Goal: Task Accomplishment & Management: Manage account settings

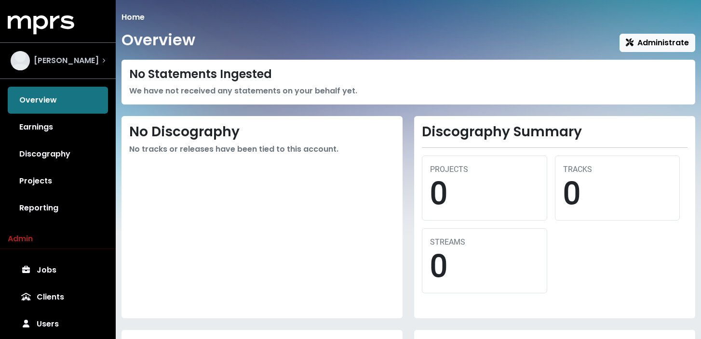
click at [72, 54] on div "[PERSON_NAME]" at bounding box center [55, 60] width 88 height 19
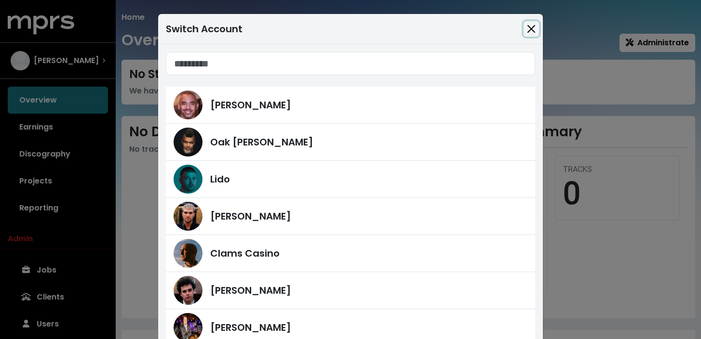
click at [535, 28] on button "Close" at bounding box center [531, 28] width 15 height 15
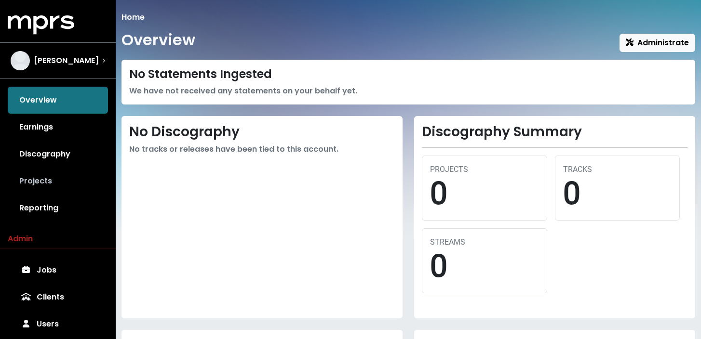
click at [60, 180] on link "Projects" at bounding box center [58, 181] width 100 height 27
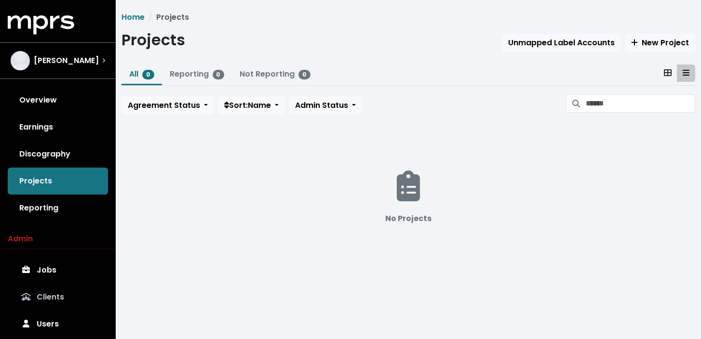
click at [54, 295] on link "Clients" at bounding box center [58, 297] width 100 height 27
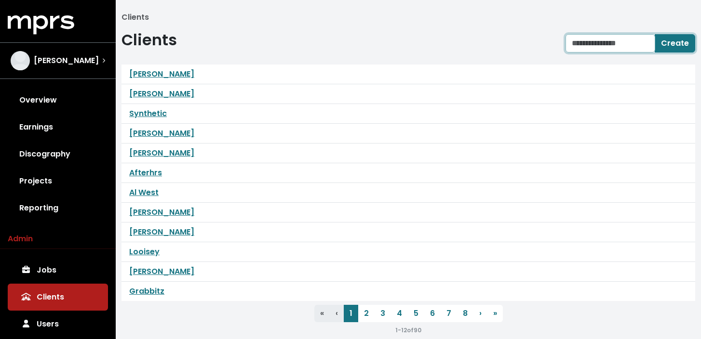
click at [635, 43] on input "text" at bounding box center [611, 43] width 90 height 18
type input "**********"
click at [674, 41] on span "Create" at bounding box center [675, 43] width 28 height 11
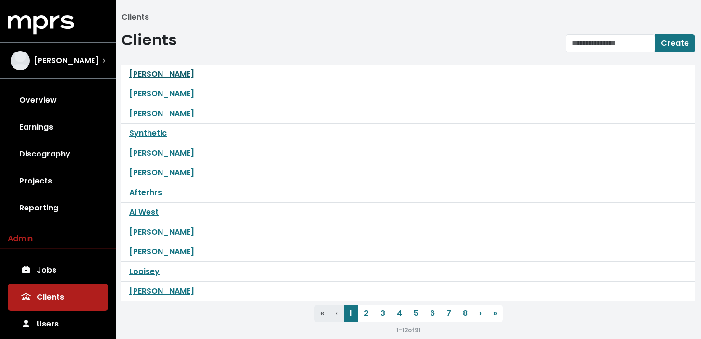
click at [165, 74] on link "[PERSON_NAME]" at bounding box center [161, 73] width 65 height 11
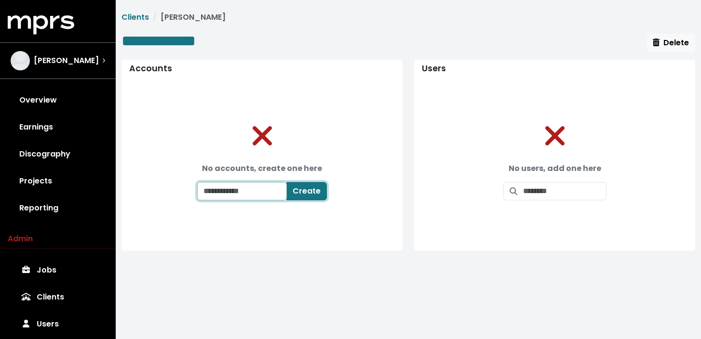
click at [272, 193] on input "text" at bounding box center [242, 191] width 90 height 18
type input "**********"
click at [329, 218] on div "**********" at bounding box center [262, 166] width 266 height 154
click at [325, 195] on span "Create" at bounding box center [312, 191] width 28 height 11
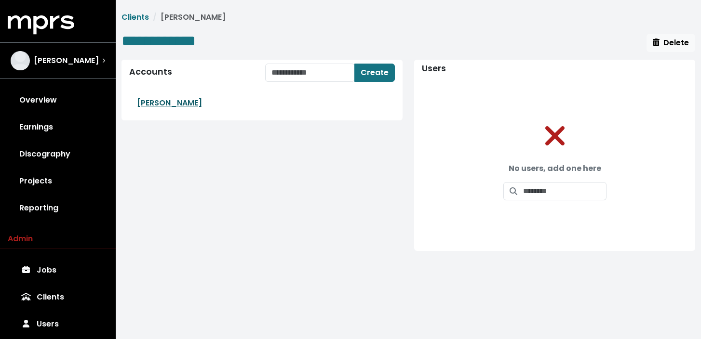
click at [163, 101] on link "[PERSON_NAME]" at bounding box center [169, 102] width 65 height 11
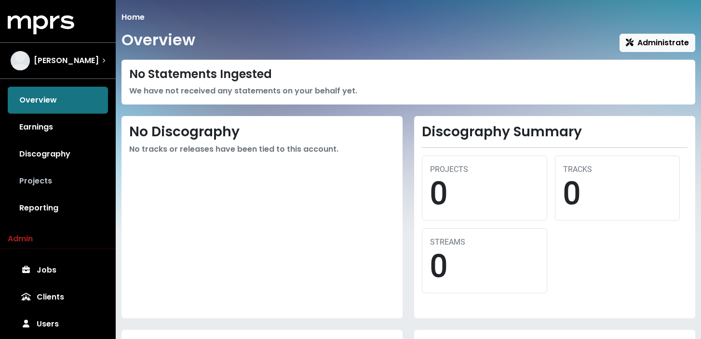
click at [47, 183] on link "Projects" at bounding box center [58, 181] width 100 height 27
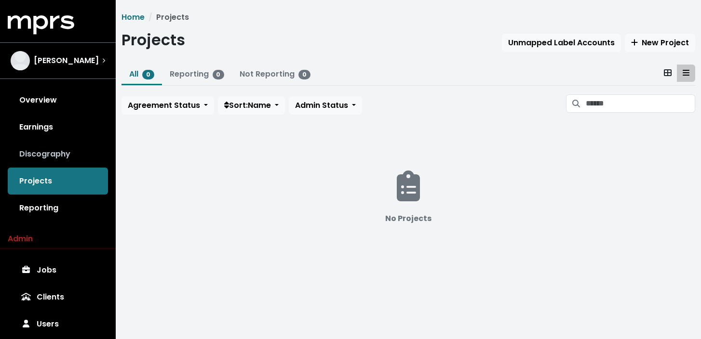
click at [65, 157] on link "Discography" at bounding box center [58, 154] width 100 height 27
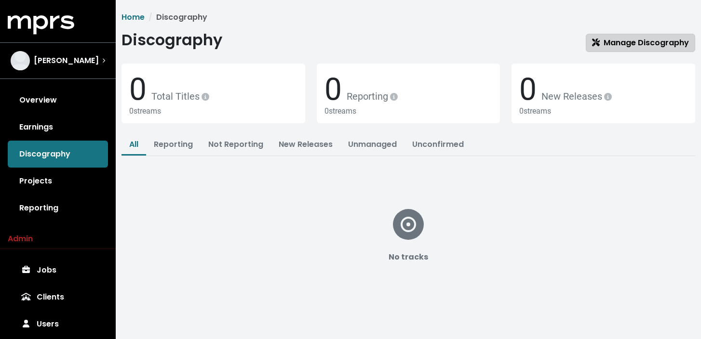
click at [631, 42] on span "Manage Discography" at bounding box center [640, 42] width 97 height 11
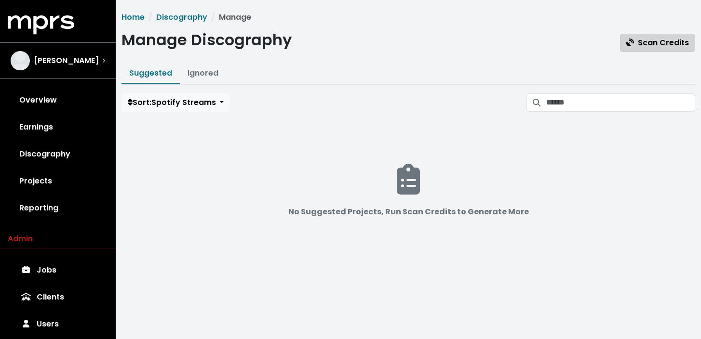
click at [647, 45] on span "Scan Credits" at bounding box center [657, 42] width 63 height 11
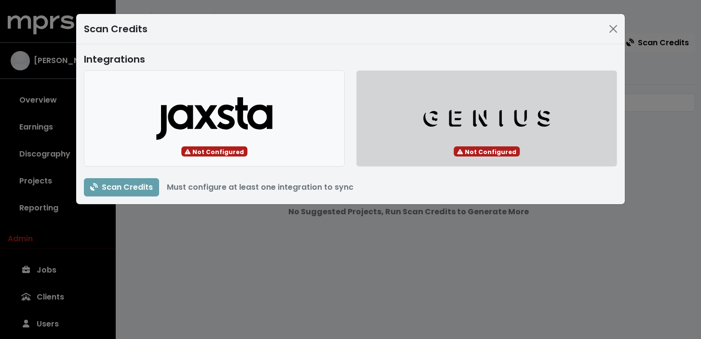
click at [479, 116] on icon "button" at bounding box center [488, 118] width 78 height 17
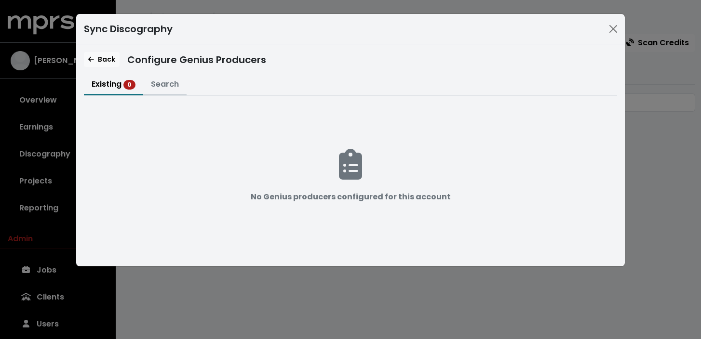
click at [165, 83] on button "Search" at bounding box center [164, 85] width 43 height 21
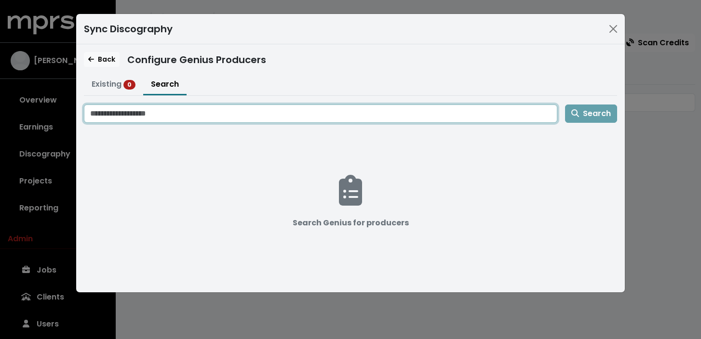
click at [165, 117] on input "Search genius for producers" at bounding box center [320, 114] width 473 height 18
type input "**********"
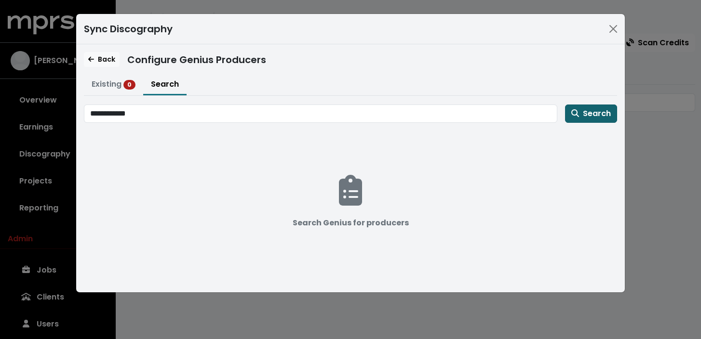
click at [596, 114] on span "Search" at bounding box center [591, 113] width 40 height 11
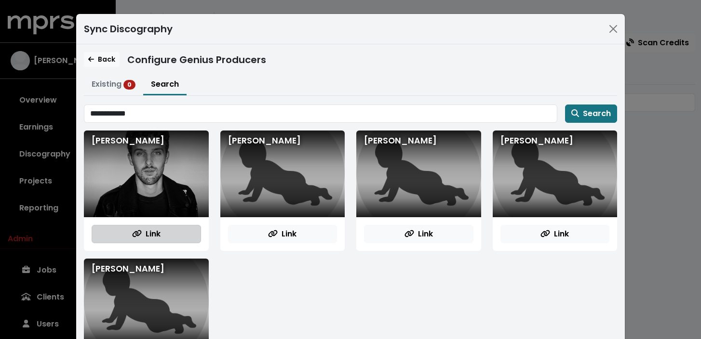
click at [154, 231] on span "Link" at bounding box center [146, 234] width 28 height 11
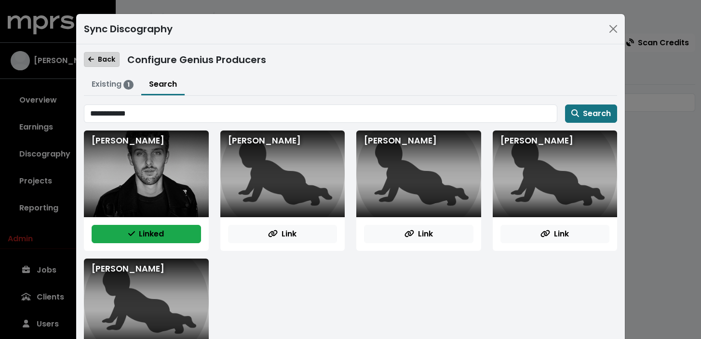
click at [104, 58] on span "Back" at bounding box center [101, 59] width 27 height 10
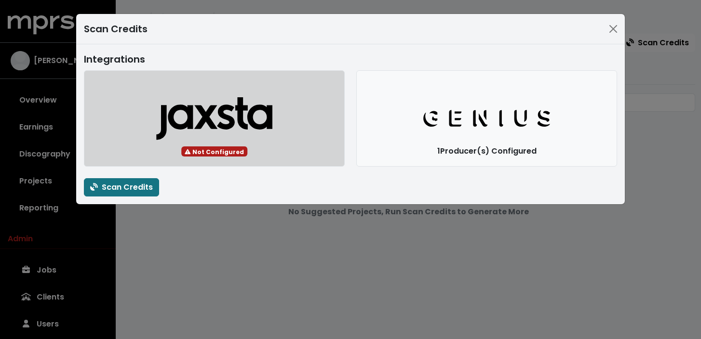
click at [211, 106] on icon "button" at bounding box center [215, 122] width 116 height 35
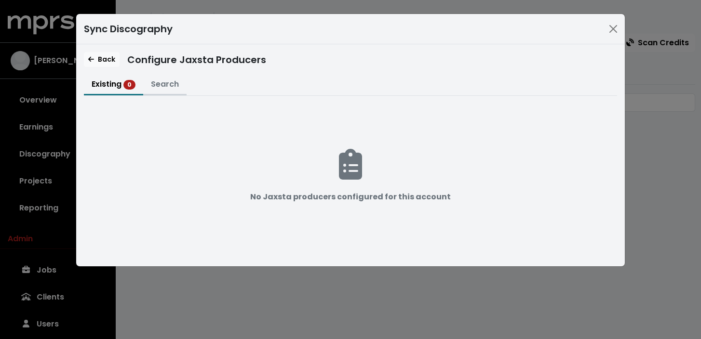
click at [170, 89] on button "Search" at bounding box center [164, 85] width 43 height 21
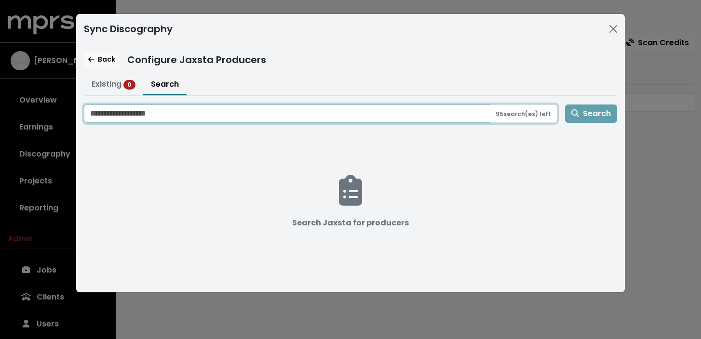
click at [182, 109] on input "Search jaxsta for producers" at bounding box center [287, 114] width 406 height 18
type input "**********"
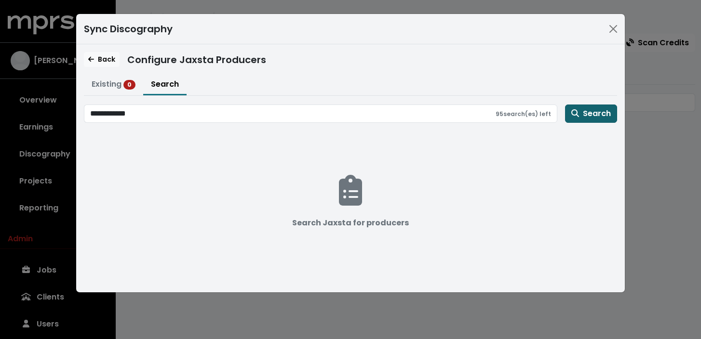
click at [593, 114] on span "Search" at bounding box center [591, 113] width 40 height 11
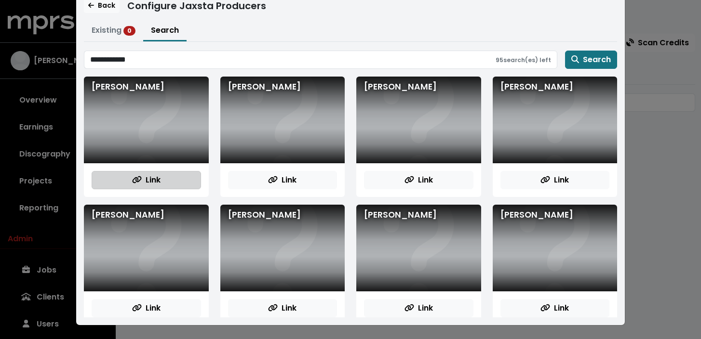
click at [154, 177] on span "Link" at bounding box center [146, 180] width 28 height 11
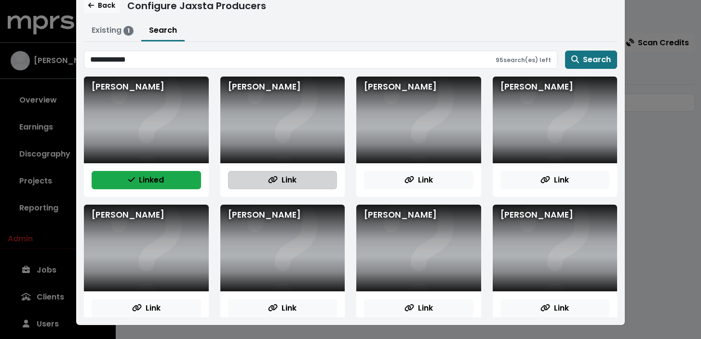
click at [270, 178] on icon "button" at bounding box center [273, 180] width 10 height 8
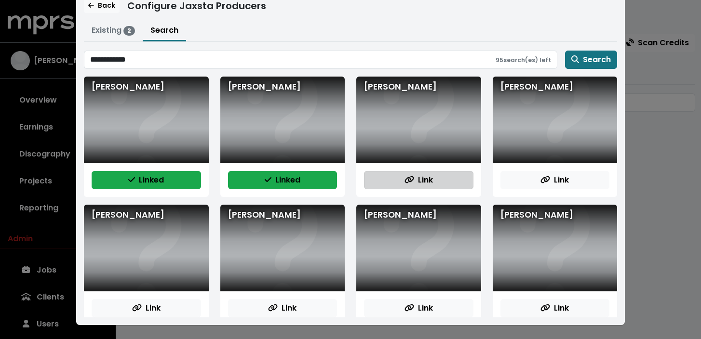
click at [401, 182] on button "Link" at bounding box center [418, 180] width 109 height 18
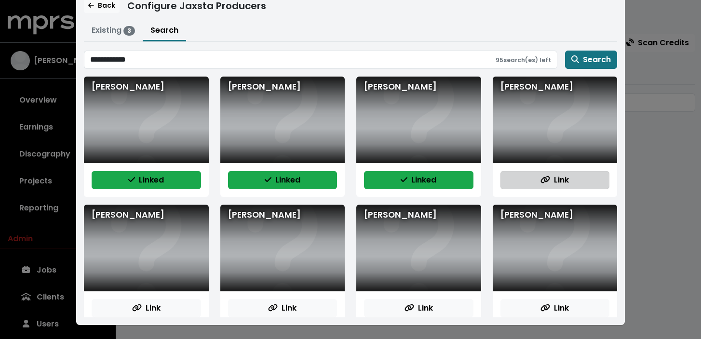
click at [526, 186] on button "Link" at bounding box center [554, 180] width 109 height 18
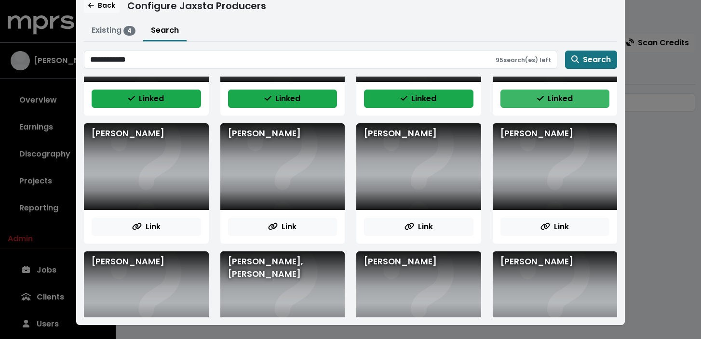
scroll to position [83, 0]
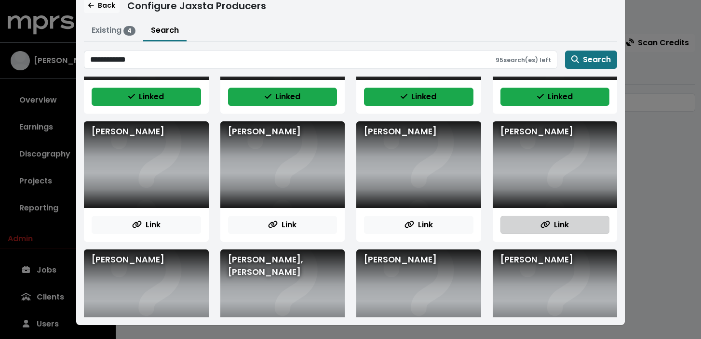
click at [538, 222] on button "Link" at bounding box center [554, 225] width 109 height 18
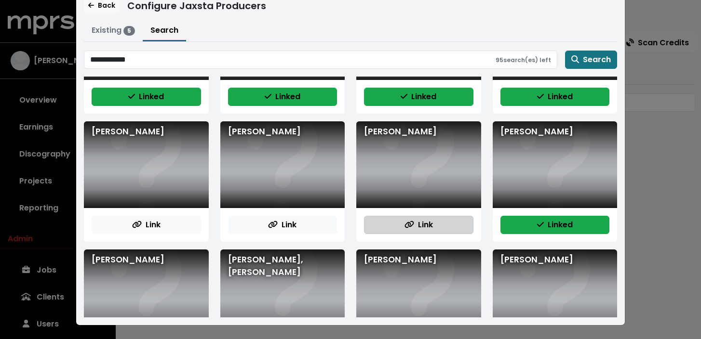
click at [433, 227] on button "Link" at bounding box center [418, 225] width 109 height 18
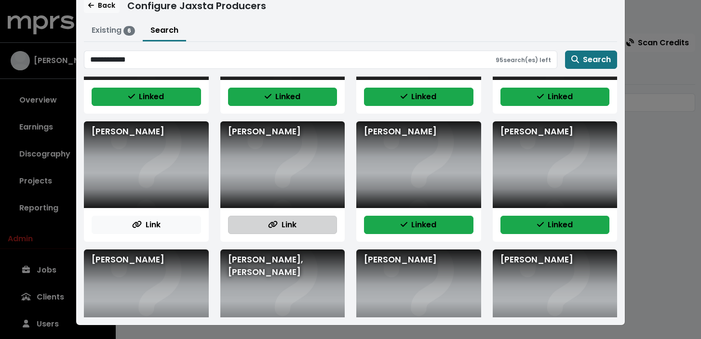
click at [261, 220] on button "Link" at bounding box center [282, 225] width 109 height 18
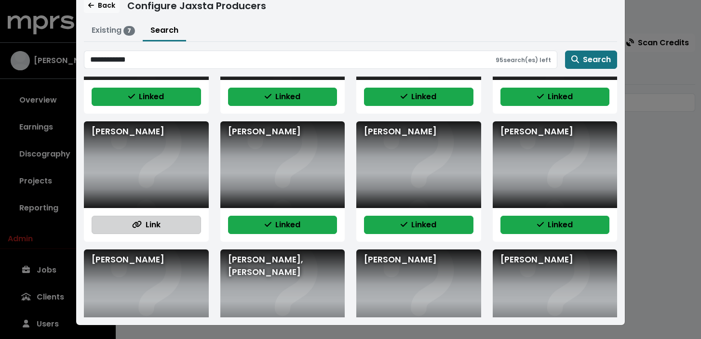
click at [169, 224] on button "Link" at bounding box center [146, 225] width 109 height 18
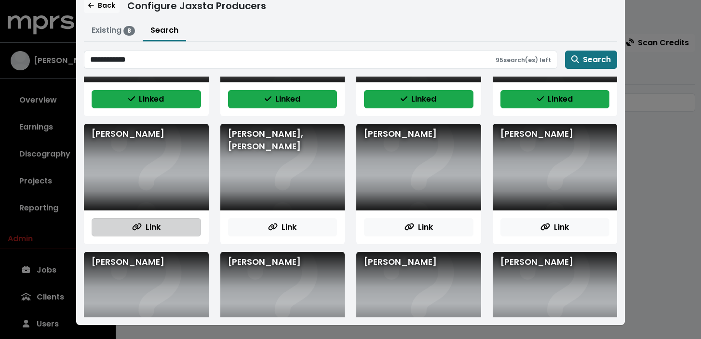
scroll to position [210, 0]
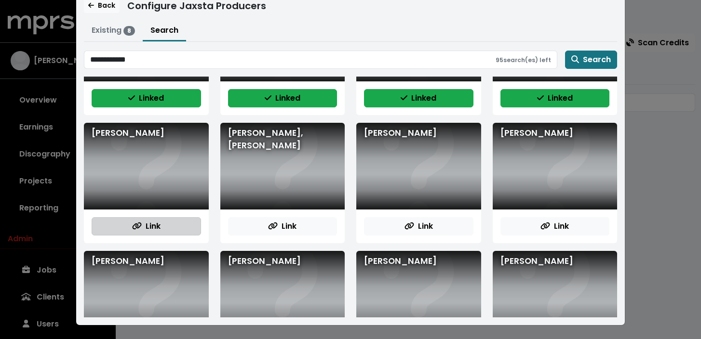
click at [169, 226] on button "Link" at bounding box center [146, 226] width 109 height 18
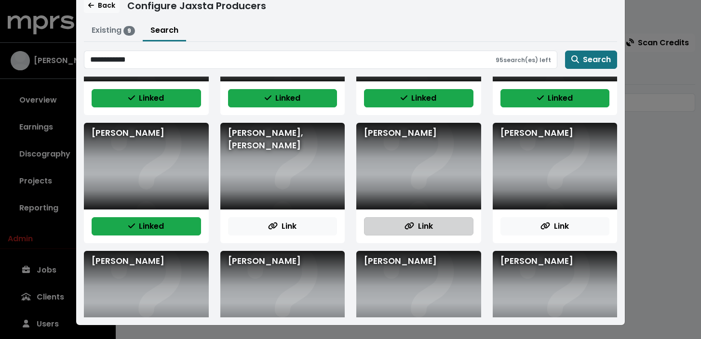
click at [385, 224] on button "Link" at bounding box center [418, 226] width 109 height 18
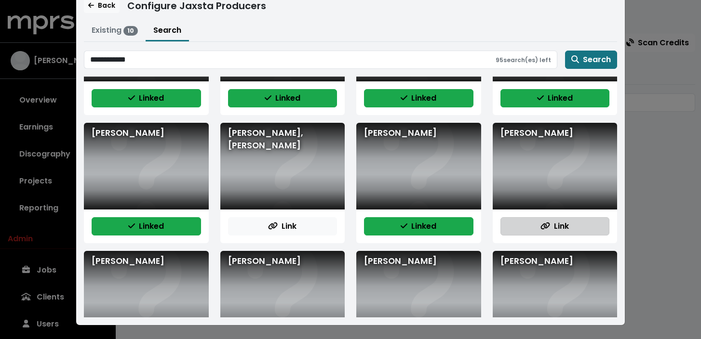
click at [526, 223] on button "Link" at bounding box center [554, 226] width 109 height 18
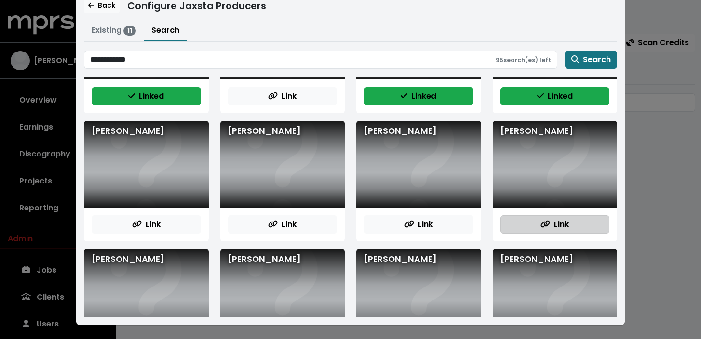
scroll to position [341, 0]
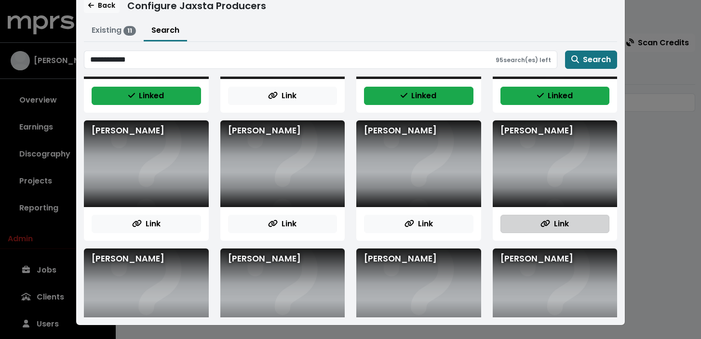
click at [532, 216] on button "Link" at bounding box center [554, 224] width 109 height 18
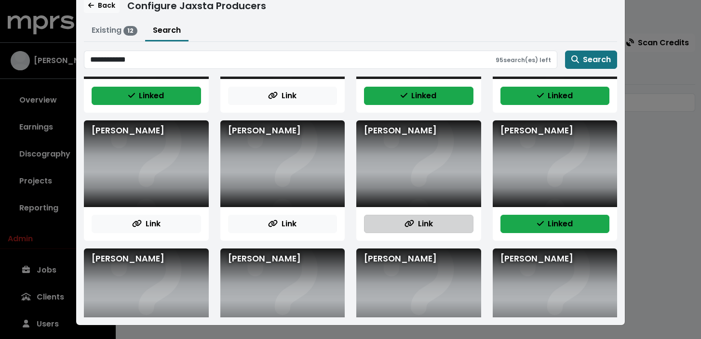
click at [432, 219] on span "Link" at bounding box center [419, 223] width 28 height 11
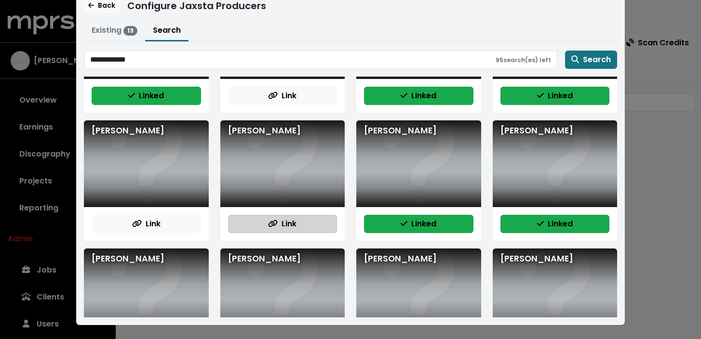
click at [292, 222] on span "Link" at bounding box center [282, 223] width 28 height 11
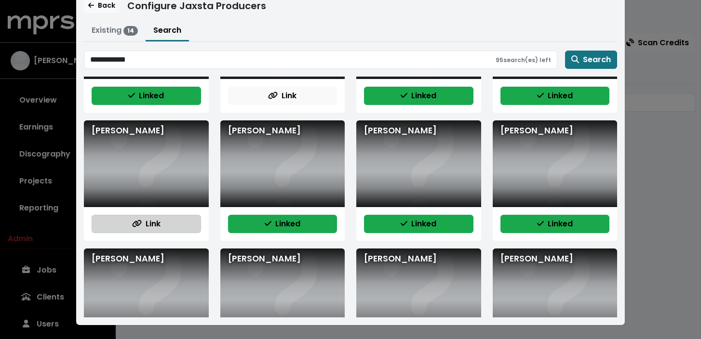
click at [168, 222] on button "Link" at bounding box center [146, 224] width 109 height 18
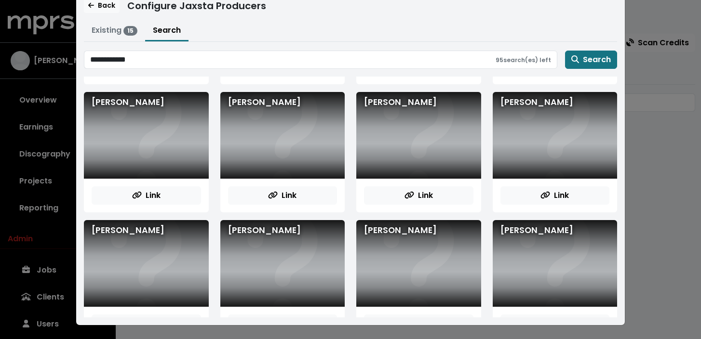
scroll to position [498, 0]
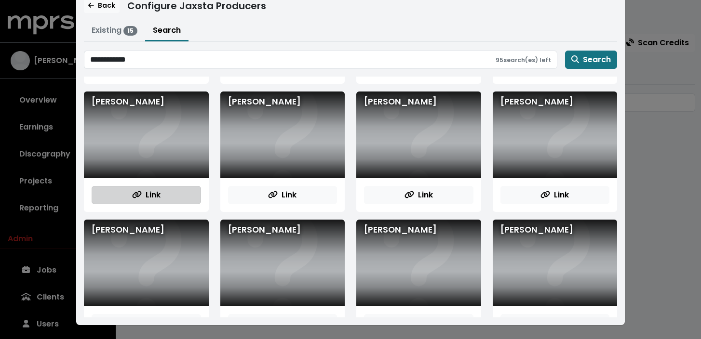
click at [173, 199] on button "Link" at bounding box center [146, 195] width 109 height 18
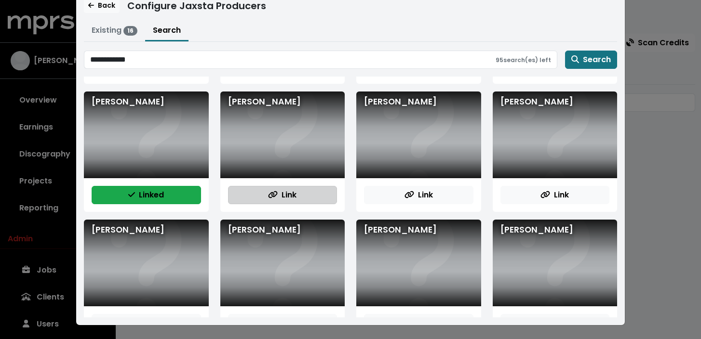
click at [291, 196] on span "Link" at bounding box center [282, 194] width 28 height 11
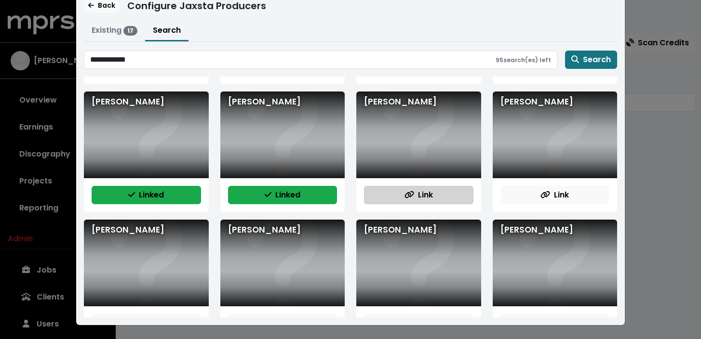
click at [423, 198] on span "Link" at bounding box center [419, 194] width 28 height 11
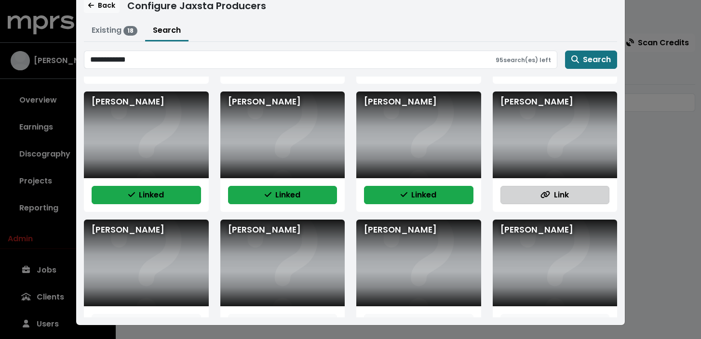
click at [535, 191] on button "Link" at bounding box center [554, 195] width 109 height 18
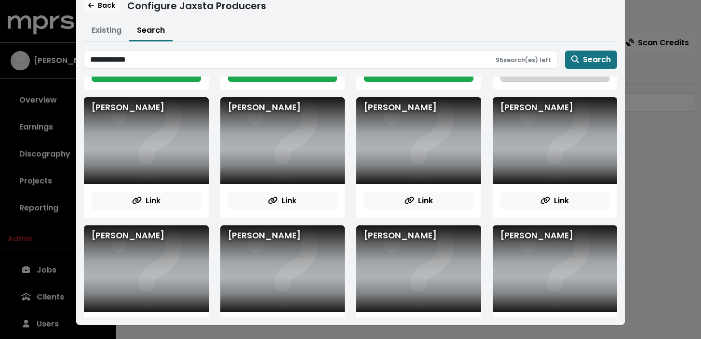
scroll to position [621, 0]
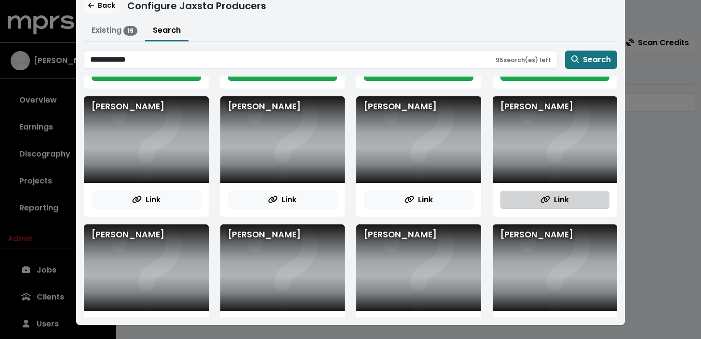
click at [540, 208] on button "Link" at bounding box center [554, 200] width 109 height 18
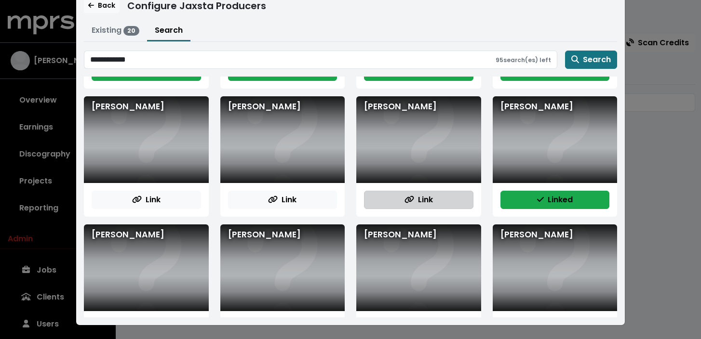
click at [434, 198] on button "Link" at bounding box center [418, 200] width 109 height 18
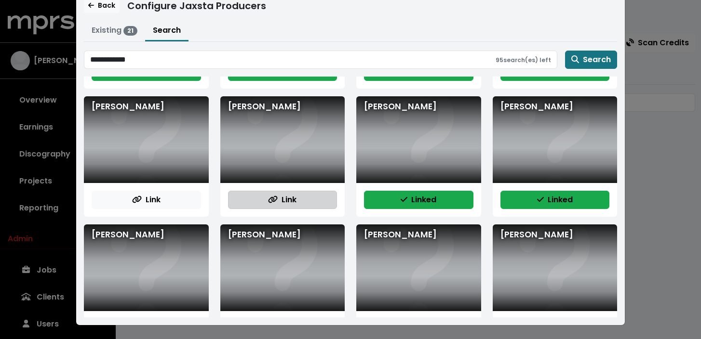
click at [296, 200] on span "Link" at bounding box center [282, 199] width 28 height 11
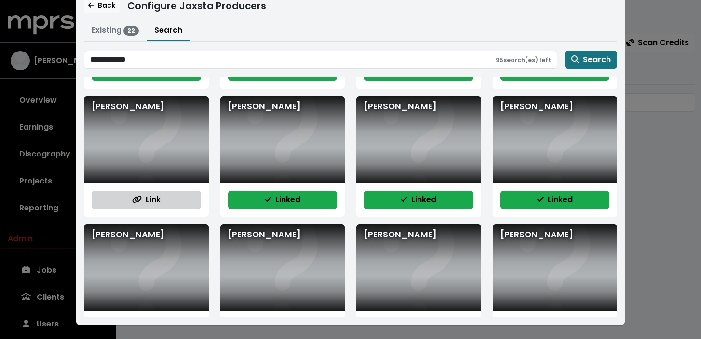
click at [162, 198] on button "Link" at bounding box center [146, 200] width 109 height 18
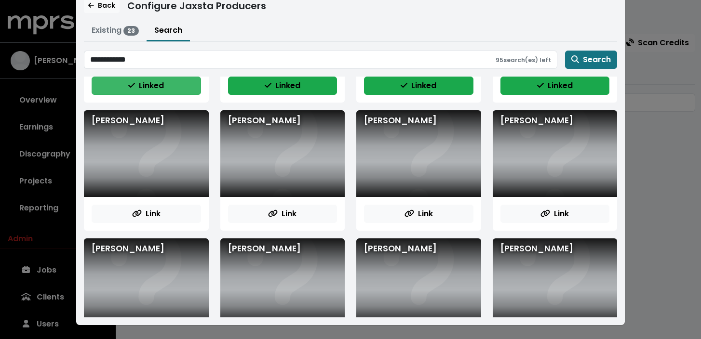
scroll to position [736, 0]
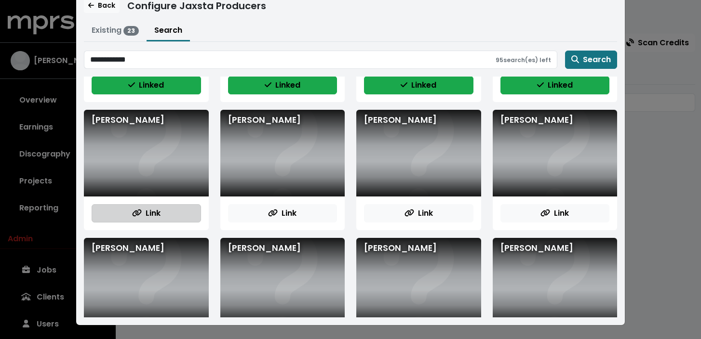
click at [162, 209] on button "Link" at bounding box center [146, 213] width 109 height 18
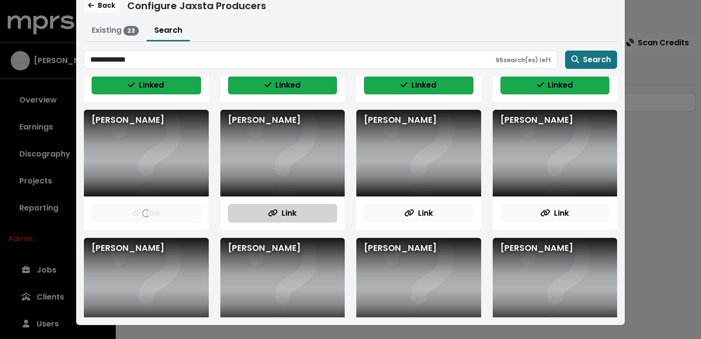
click at [287, 209] on span "Link" at bounding box center [282, 213] width 28 height 11
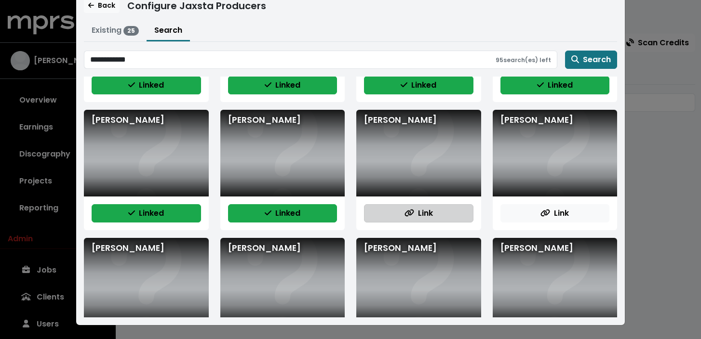
click at [432, 216] on span "Link" at bounding box center [419, 213] width 28 height 11
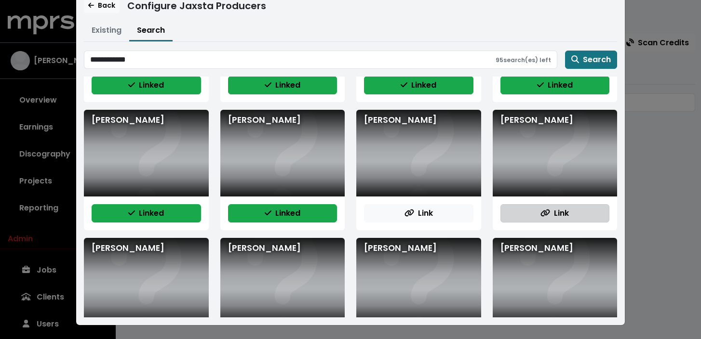
click at [559, 212] on span "Link" at bounding box center [554, 213] width 28 height 11
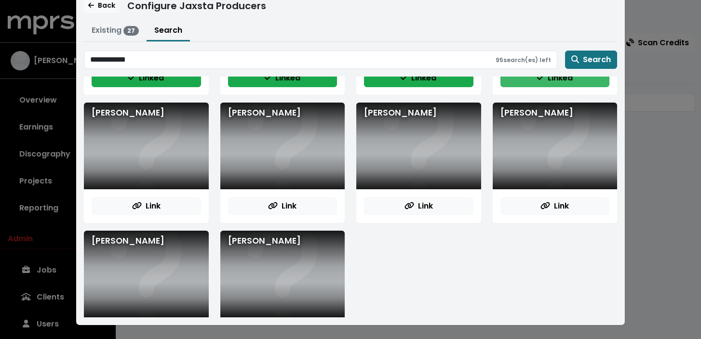
scroll to position [880, 0]
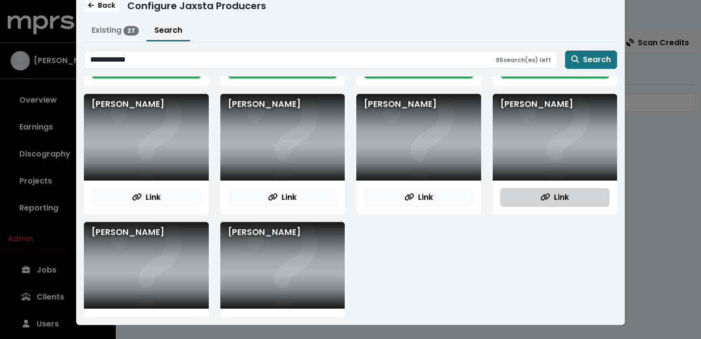
click at [557, 204] on button "Link" at bounding box center [554, 198] width 109 height 18
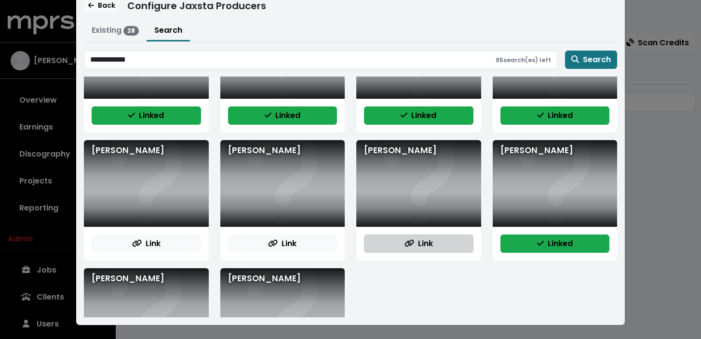
scroll to position [835, 0]
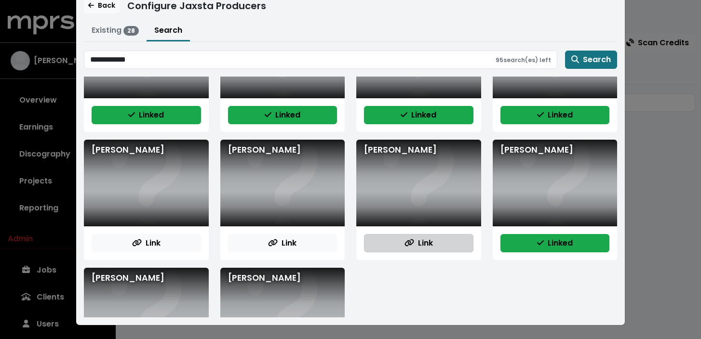
click at [449, 243] on button "Link" at bounding box center [418, 243] width 109 height 18
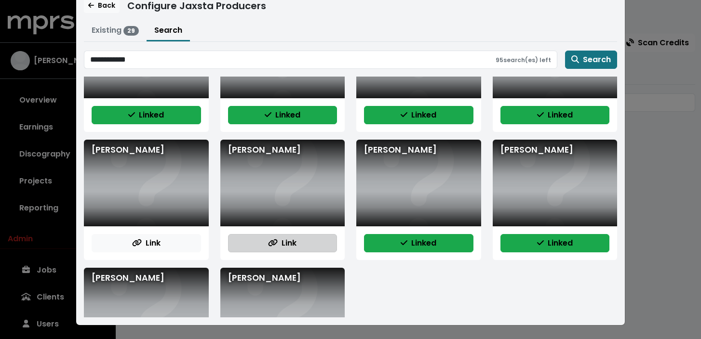
click at [295, 250] on button "Link" at bounding box center [282, 243] width 109 height 18
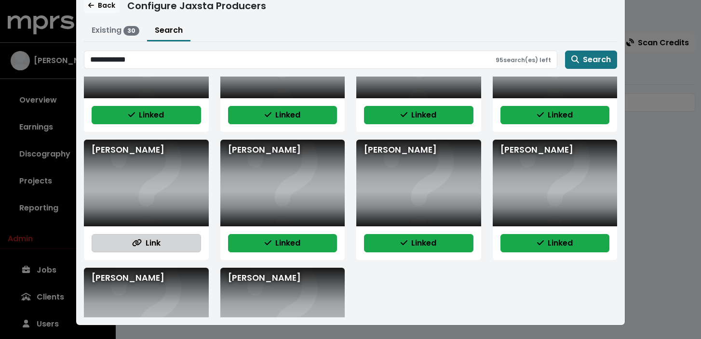
click at [155, 241] on span "Link" at bounding box center [146, 243] width 28 height 11
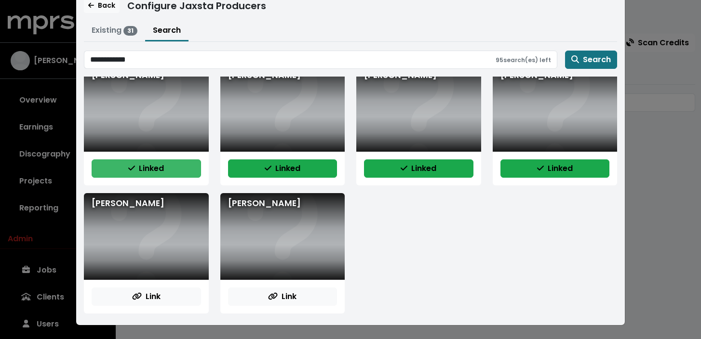
scroll to position [923, 0]
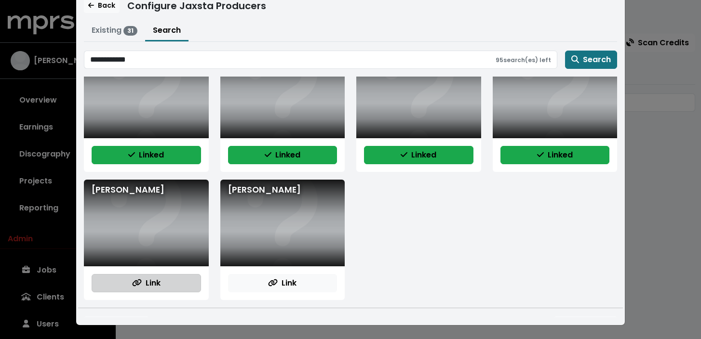
click at [162, 278] on button "Link" at bounding box center [146, 283] width 109 height 18
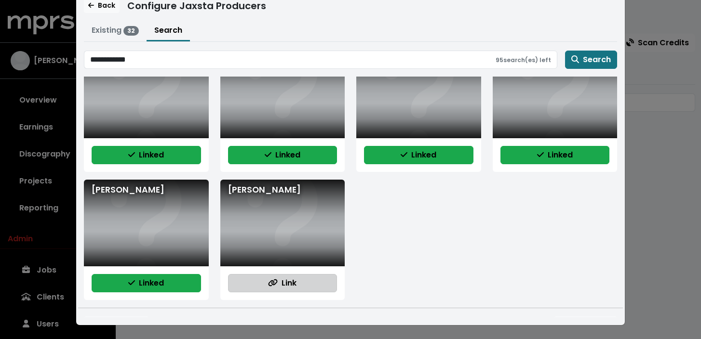
click at [279, 279] on span "Link" at bounding box center [282, 283] width 28 height 11
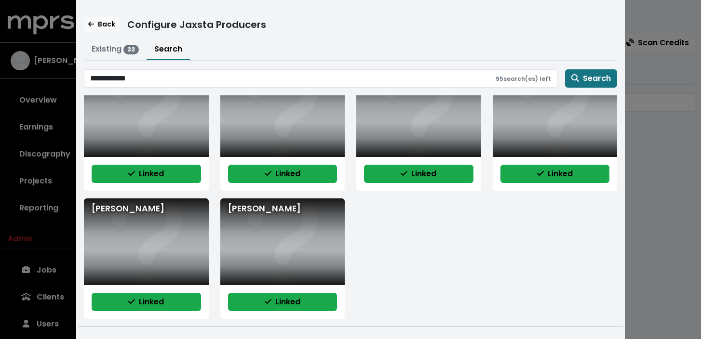
scroll to position [26, 0]
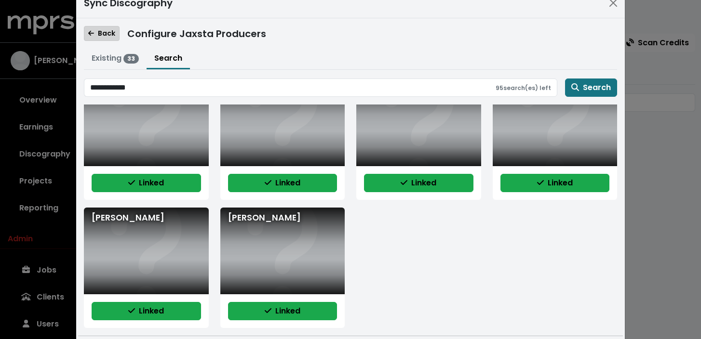
click at [100, 37] on span "Back" at bounding box center [101, 33] width 27 height 10
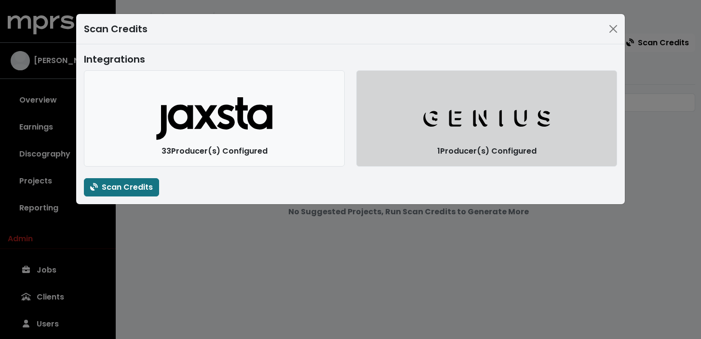
click at [414, 129] on button "Genius Logo" at bounding box center [486, 118] width 261 height 96
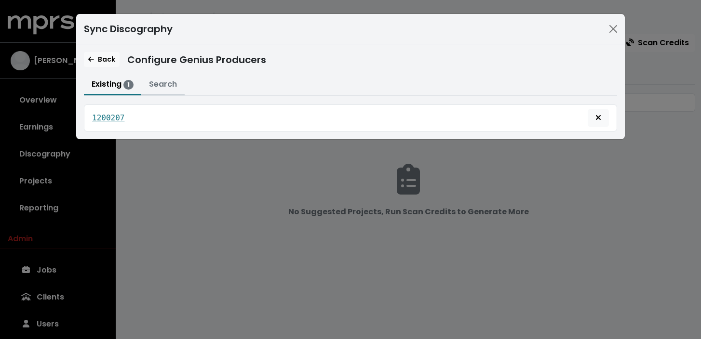
click at [172, 82] on button "Search" at bounding box center [162, 85] width 43 height 21
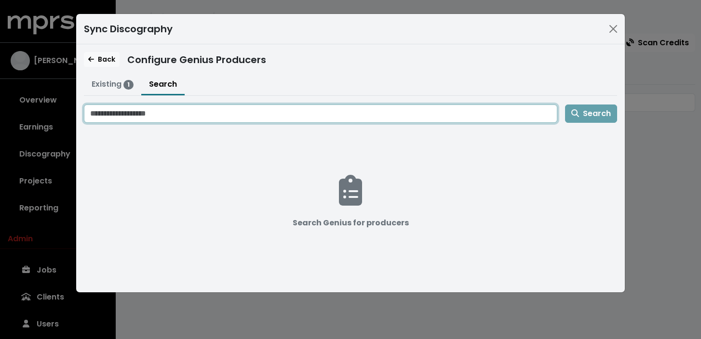
click at [184, 114] on input "Search genius for producers" at bounding box center [320, 114] width 473 height 18
paste input "**********"
type input "**********"
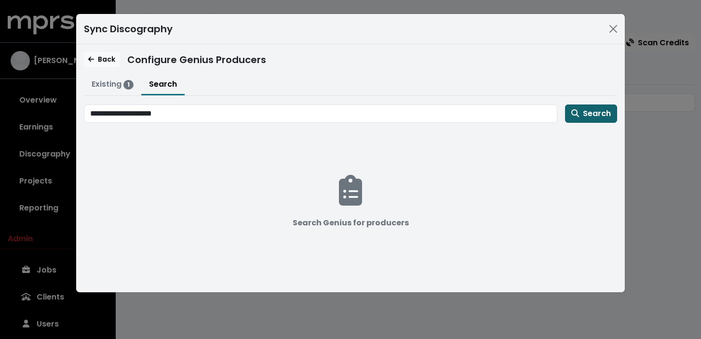
click at [591, 115] on span "Search" at bounding box center [591, 113] width 40 height 11
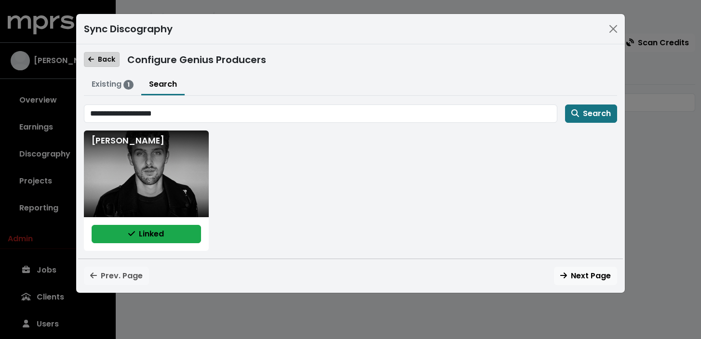
click at [92, 60] on icon "button" at bounding box center [91, 59] width 6 height 7
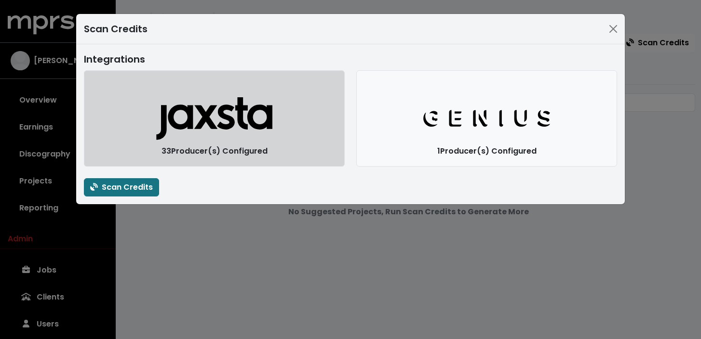
click at [224, 125] on icon "button" at bounding box center [226, 117] width 18 height 25
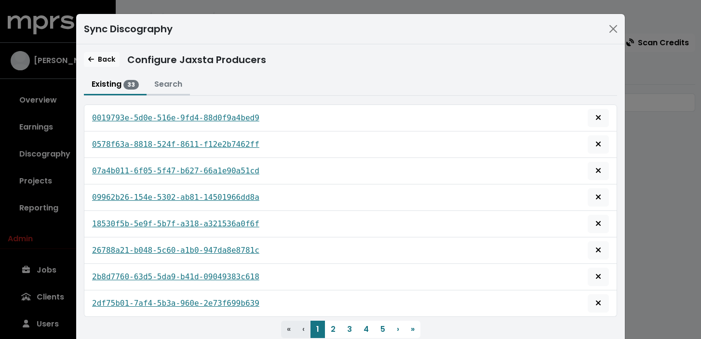
click at [177, 82] on button "Search" at bounding box center [168, 85] width 43 height 21
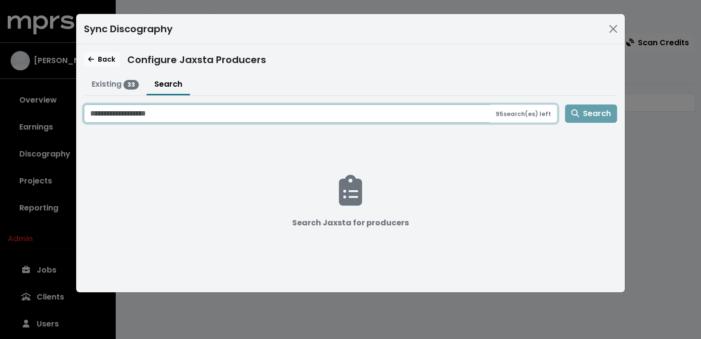
click at [194, 113] on input "Search jaxsta for producers" at bounding box center [287, 114] width 406 height 18
paste input "**********"
type input "**********"
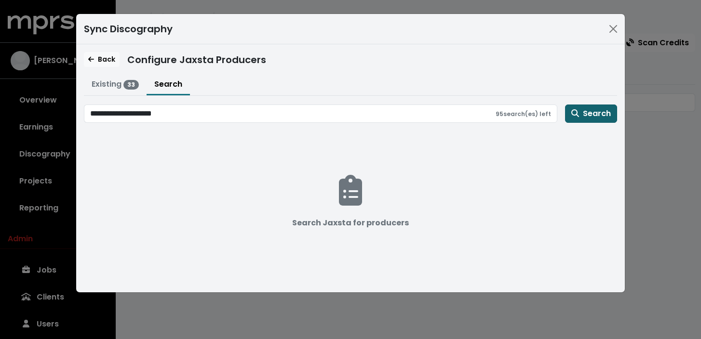
click at [589, 115] on span "Search" at bounding box center [591, 113] width 40 height 11
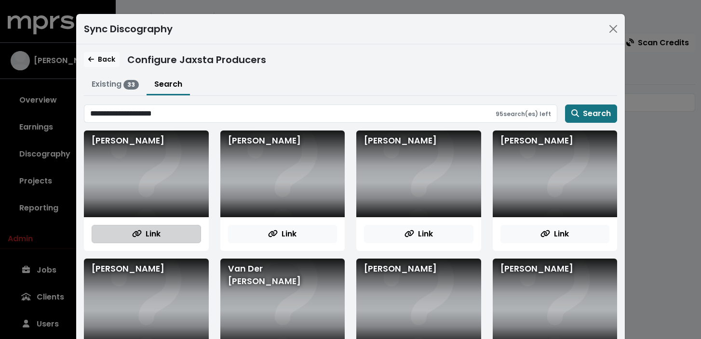
click at [136, 229] on span "Link" at bounding box center [146, 234] width 28 height 11
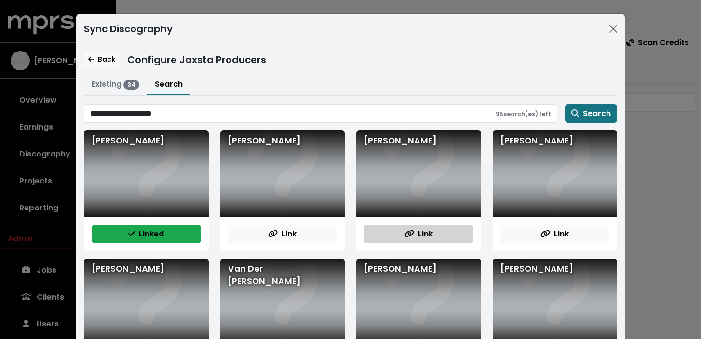
click at [401, 233] on button "Link" at bounding box center [418, 234] width 109 height 18
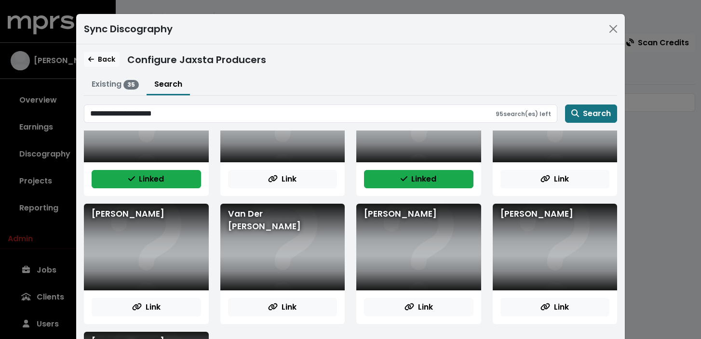
scroll to position [59, 0]
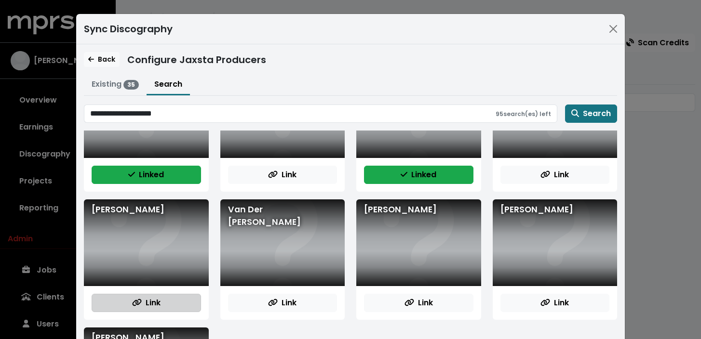
click at [147, 308] on span "Link" at bounding box center [146, 302] width 28 height 11
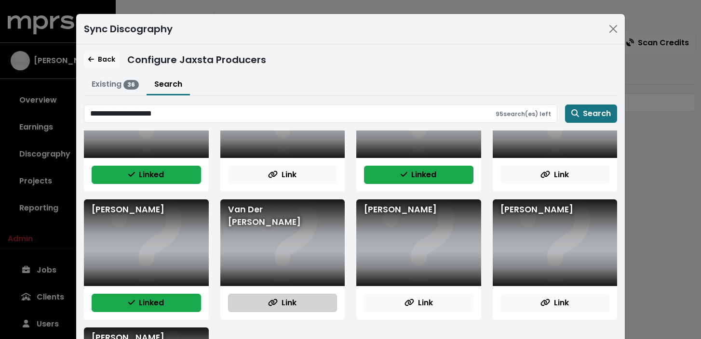
click at [298, 307] on button "Link" at bounding box center [282, 303] width 109 height 18
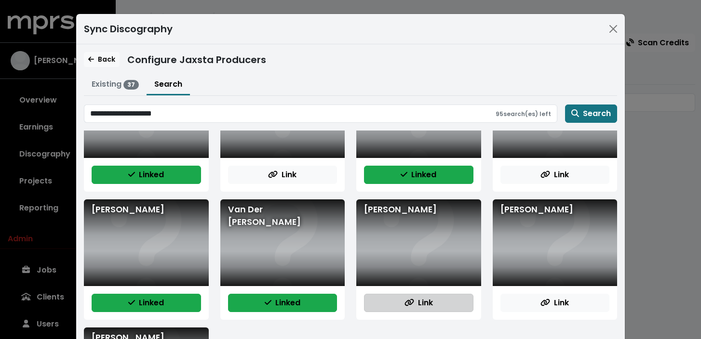
click at [433, 302] on button "Link" at bounding box center [418, 303] width 109 height 18
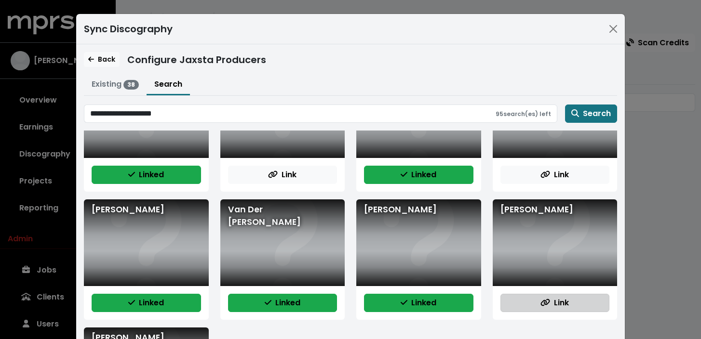
click at [547, 299] on icon "button" at bounding box center [545, 303] width 10 height 8
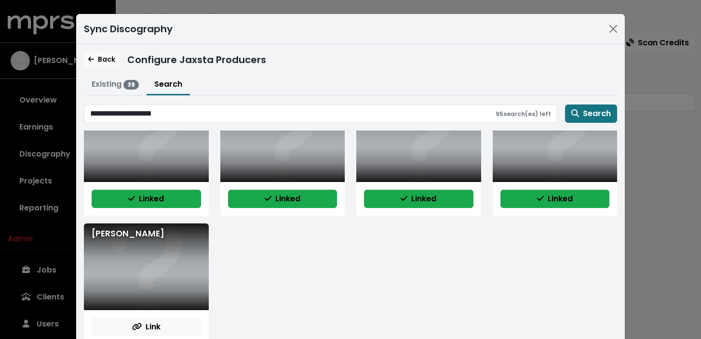
scroll to position [165, 0]
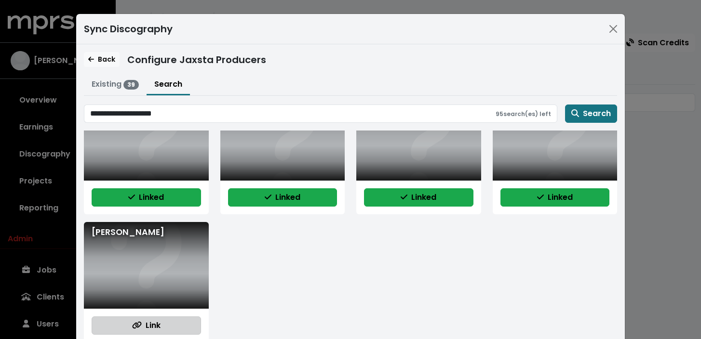
click at [158, 323] on span "Link" at bounding box center [146, 325] width 28 height 11
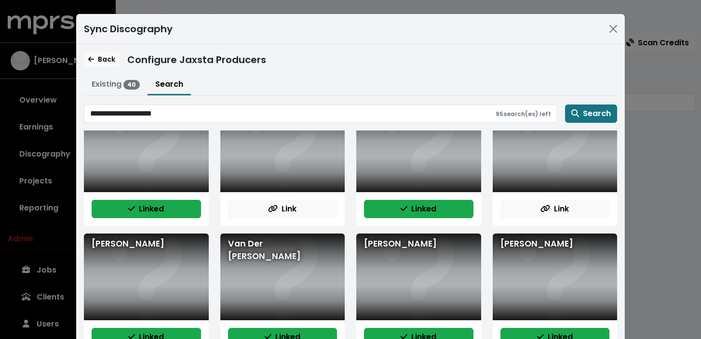
scroll to position [18, 0]
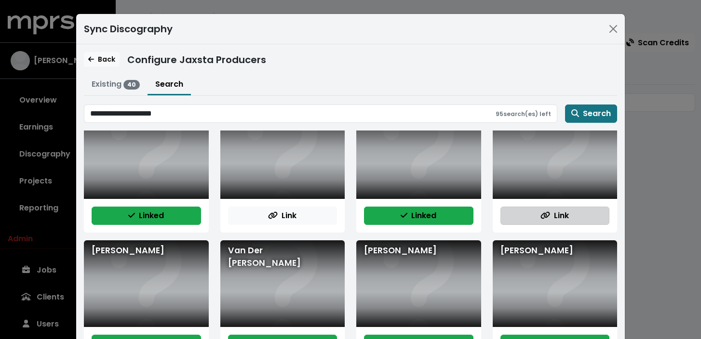
click at [536, 216] on button "Link" at bounding box center [554, 216] width 109 height 18
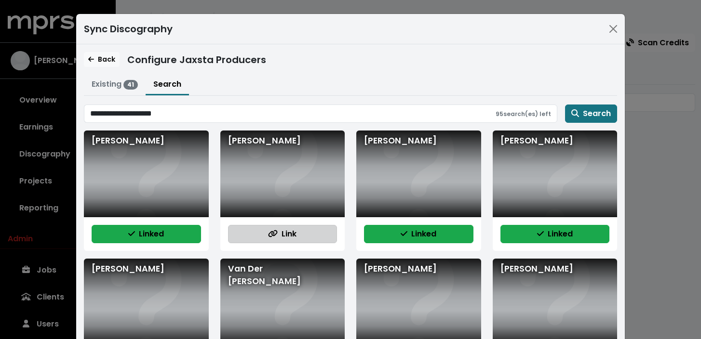
click at [299, 235] on button "Link" at bounding box center [282, 234] width 109 height 18
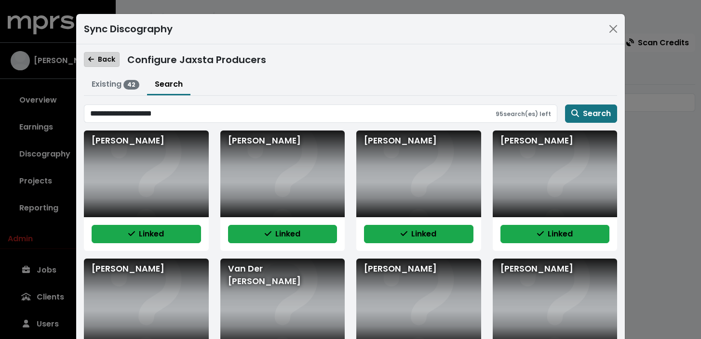
click at [100, 58] on span "Back" at bounding box center [101, 59] width 27 height 10
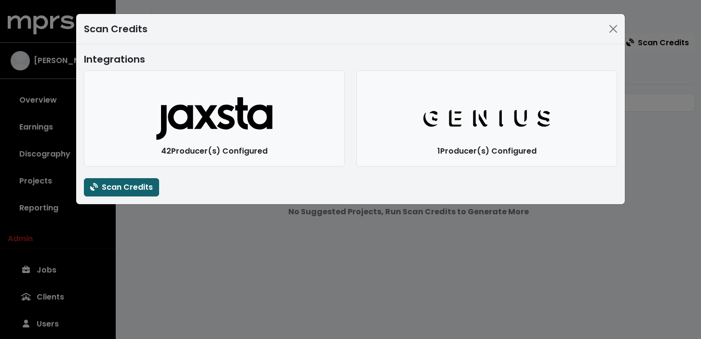
click at [129, 190] on span "Scan Credits" at bounding box center [121, 187] width 63 height 11
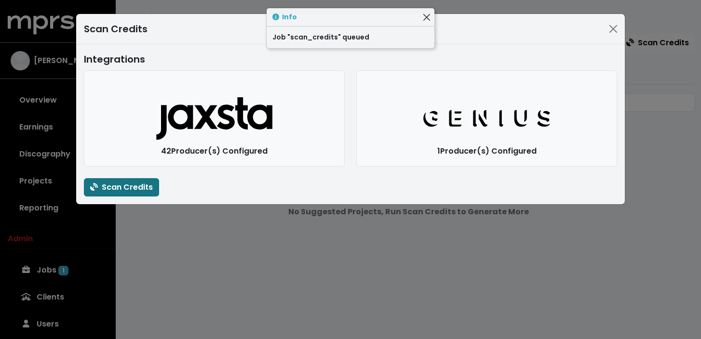
click at [424, 15] on button "Close" at bounding box center [426, 17] width 10 height 10
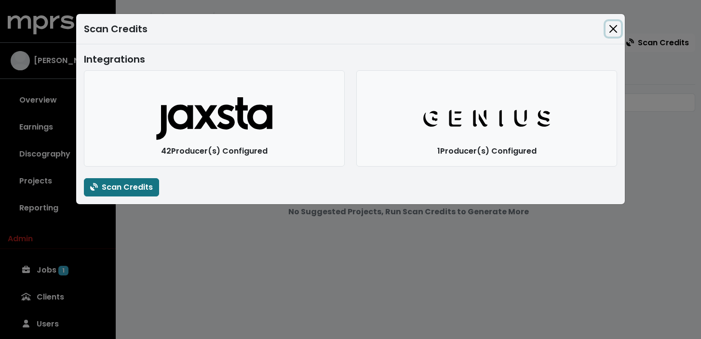
click at [615, 27] on button "Close" at bounding box center [613, 28] width 15 height 15
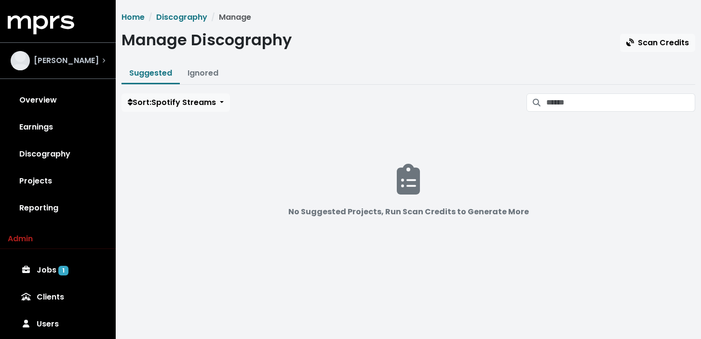
click at [92, 62] on div "[PERSON_NAME]" at bounding box center [58, 60] width 94 height 19
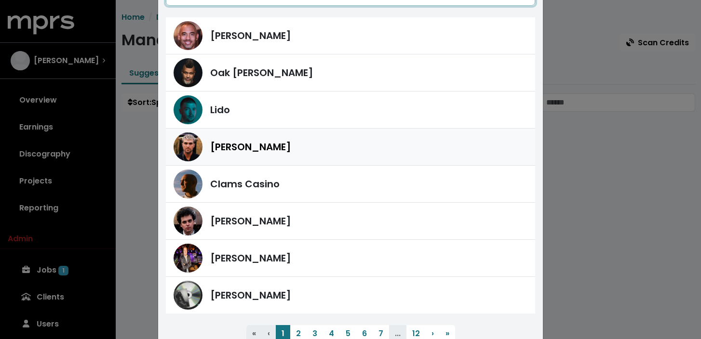
scroll to position [82, 0]
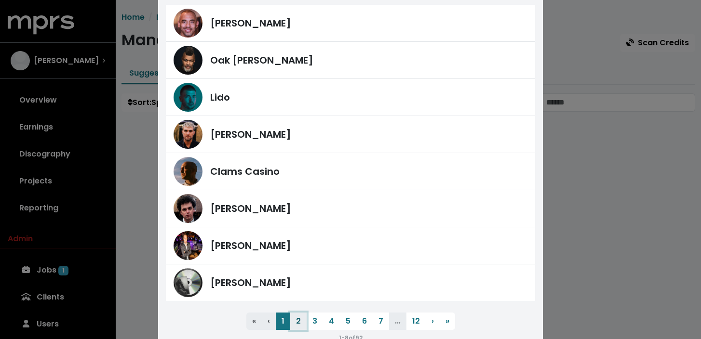
click at [300, 319] on button "2" at bounding box center [298, 321] width 16 height 17
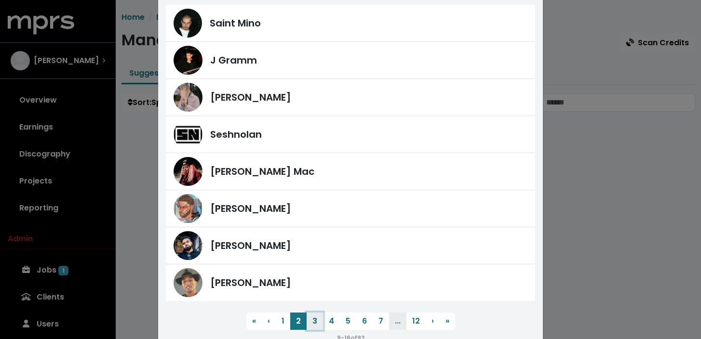
click at [320, 322] on button "3" at bounding box center [315, 321] width 16 height 17
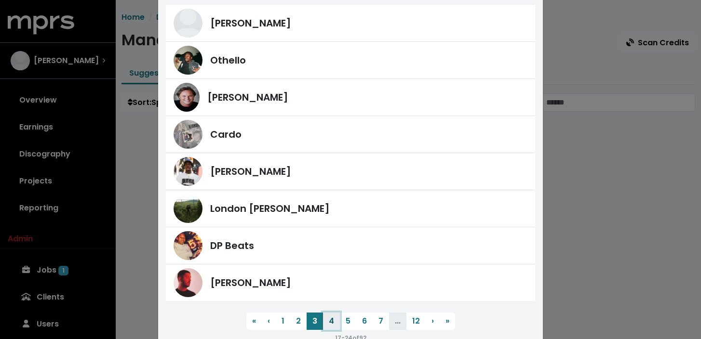
click at [335, 323] on button "4" at bounding box center [331, 321] width 17 height 17
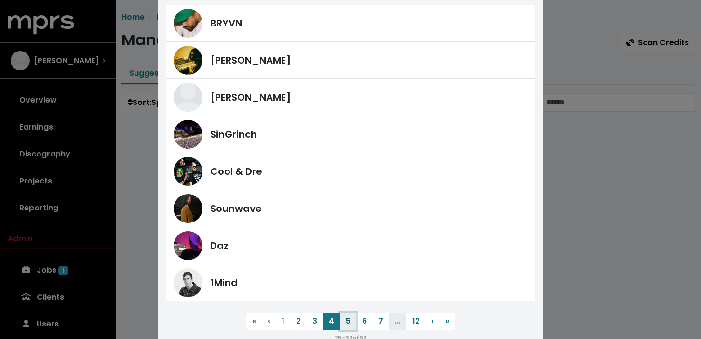
click at [349, 325] on button "5" at bounding box center [348, 321] width 16 height 17
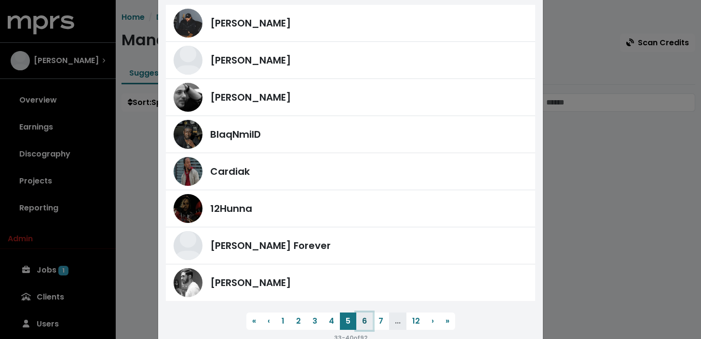
click at [365, 320] on button "6" at bounding box center [364, 321] width 16 height 17
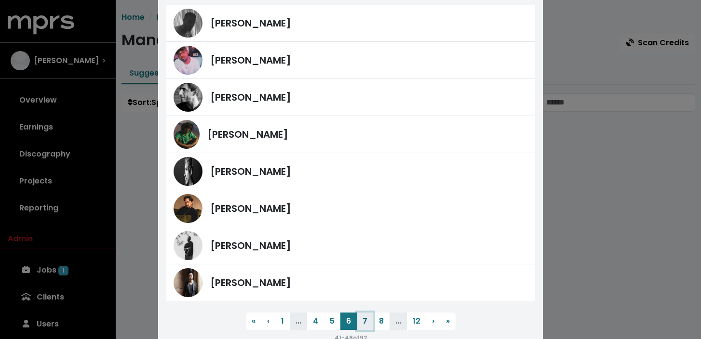
click at [364, 322] on button "7" at bounding box center [365, 321] width 16 height 17
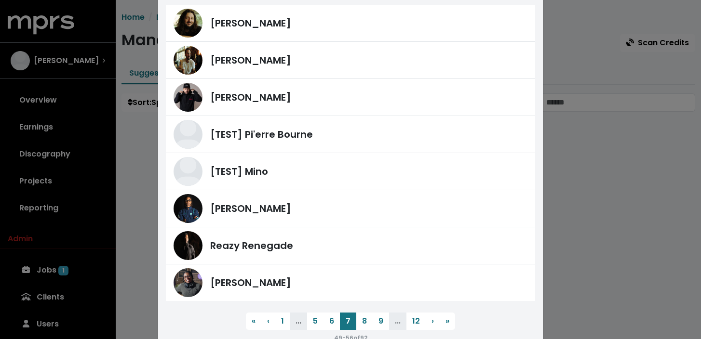
click at [131, 122] on div "Switch Account [PERSON_NAME] [PERSON_NAME] [PERSON_NAME] [TEST] Pi'erre [PERSON…" at bounding box center [350, 169] width 701 height 339
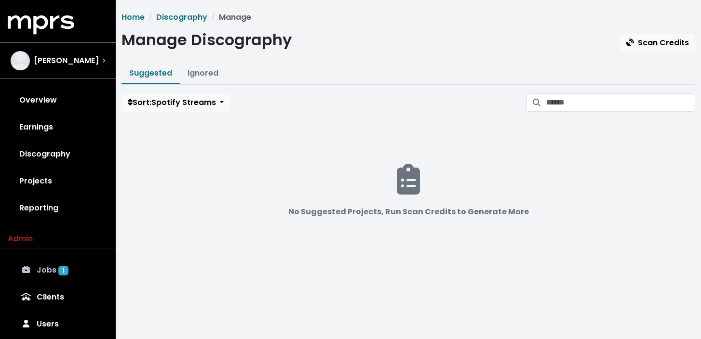
click at [65, 267] on span "1" at bounding box center [63, 271] width 10 height 10
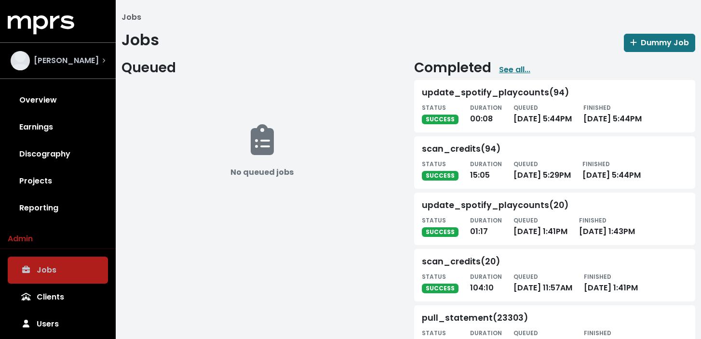
click at [87, 64] on span "[PERSON_NAME]" at bounding box center [66, 61] width 65 height 12
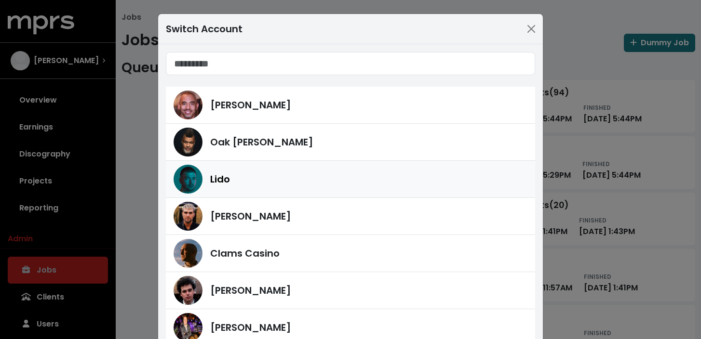
scroll to position [3, 0]
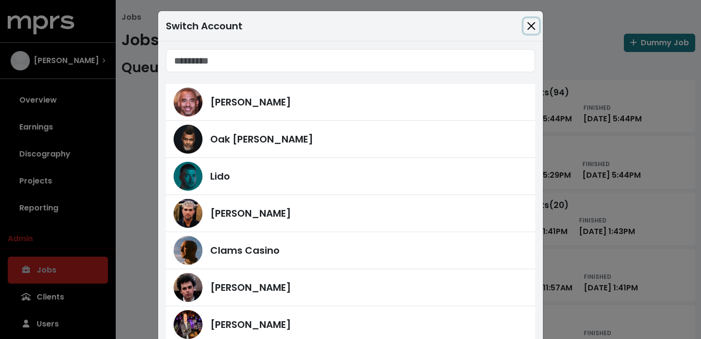
click at [530, 22] on button "Close" at bounding box center [531, 25] width 15 height 15
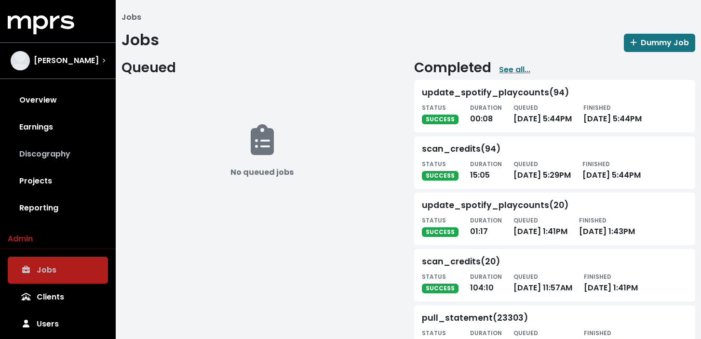
click at [71, 155] on link "Discography" at bounding box center [58, 154] width 100 height 27
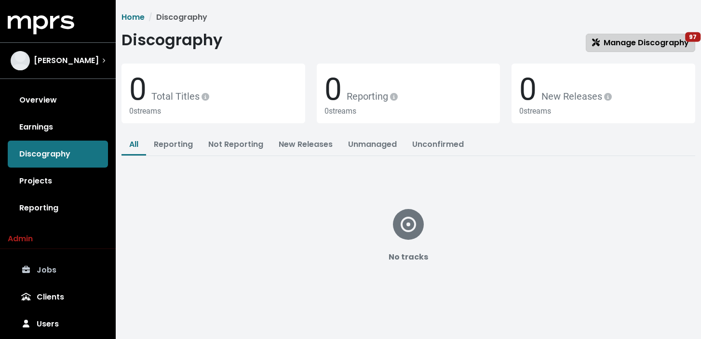
click at [632, 40] on span "Manage Discography 97" at bounding box center [640, 42] width 97 height 11
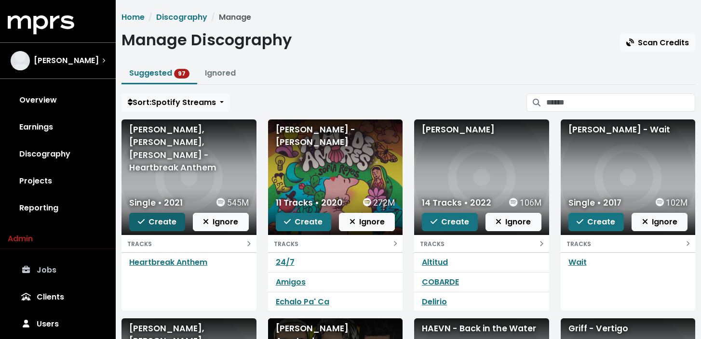
click at [154, 220] on span "Create" at bounding box center [157, 221] width 39 height 11
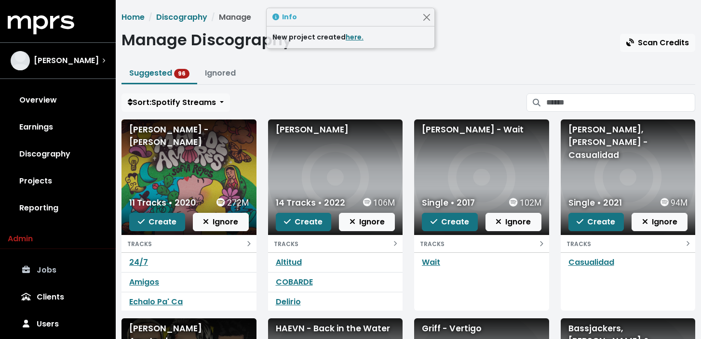
click at [154, 220] on span "Create" at bounding box center [157, 221] width 39 height 11
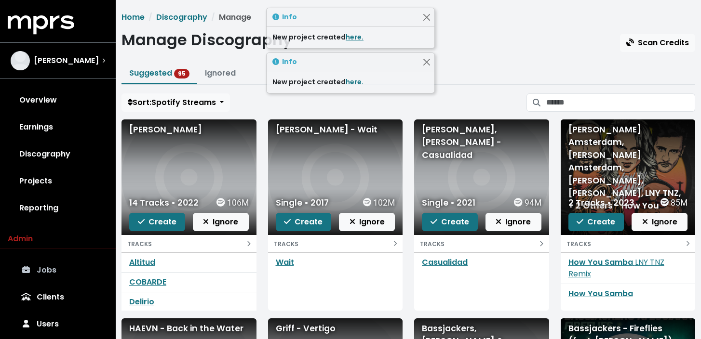
click at [154, 220] on span "Create" at bounding box center [157, 221] width 39 height 11
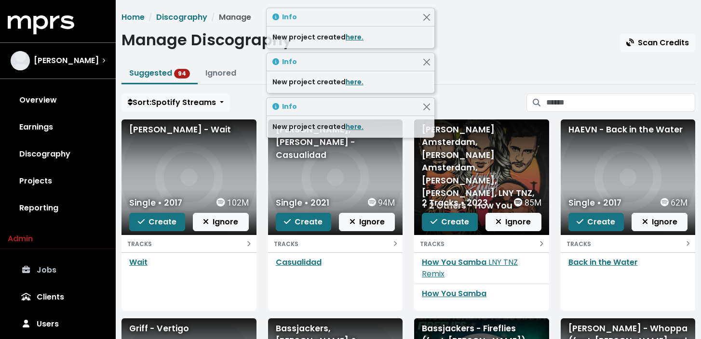
click at [154, 220] on span "Create" at bounding box center [157, 221] width 39 height 11
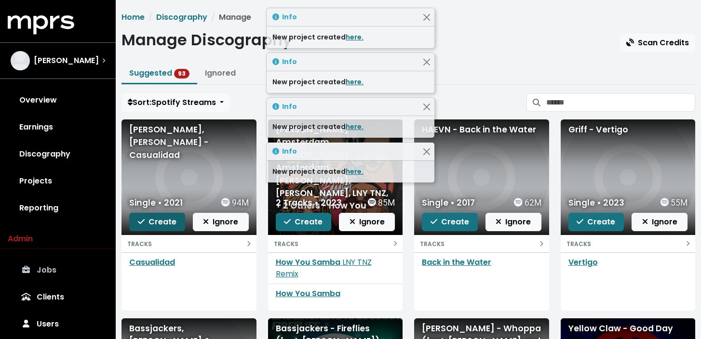
click at [154, 220] on span "Create" at bounding box center [157, 221] width 39 height 11
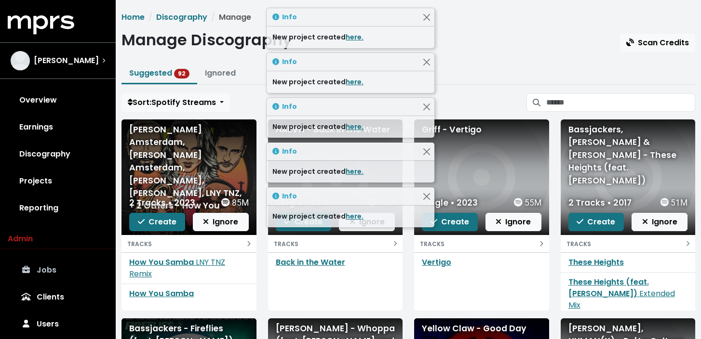
click at [154, 220] on span "Create" at bounding box center [157, 221] width 39 height 11
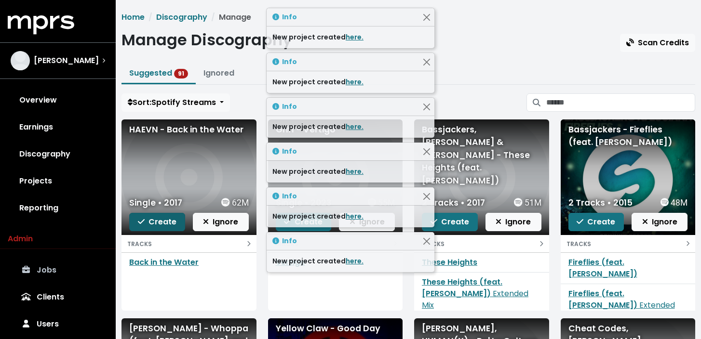
click at [154, 220] on span "Create" at bounding box center [157, 221] width 39 height 11
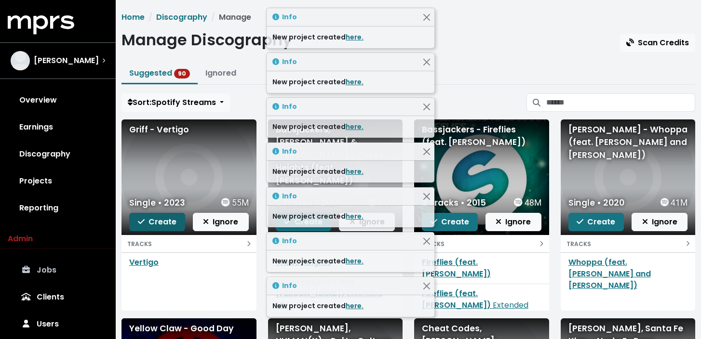
click at [154, 220] on span "Create" at bounding box center [157, 221] width 39 height 11
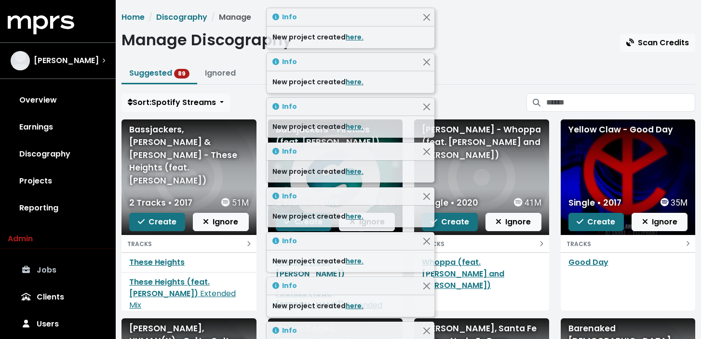
click at [154, 220] on span "Create" at bounding box center [157, 221] width 39 height 11
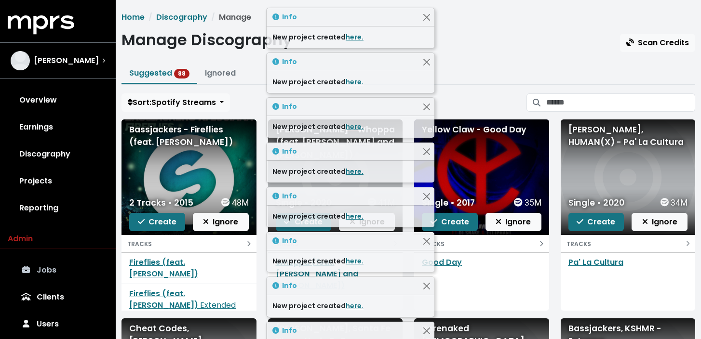
click at [154, 220] on span "Create" at bounding box center [157, 221] width 39 height 11
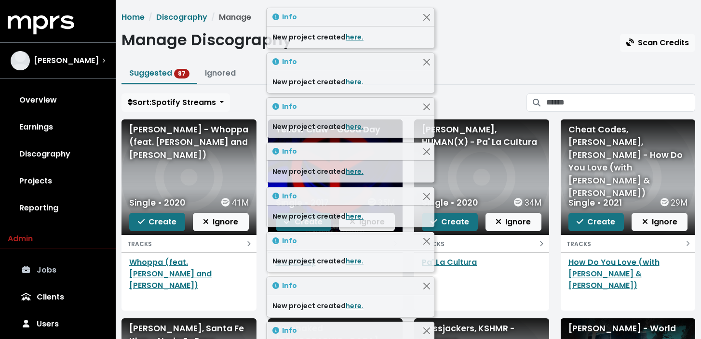
click at [154, 220] on span "Create" at bounding box center [157, 221] width 39 height 11
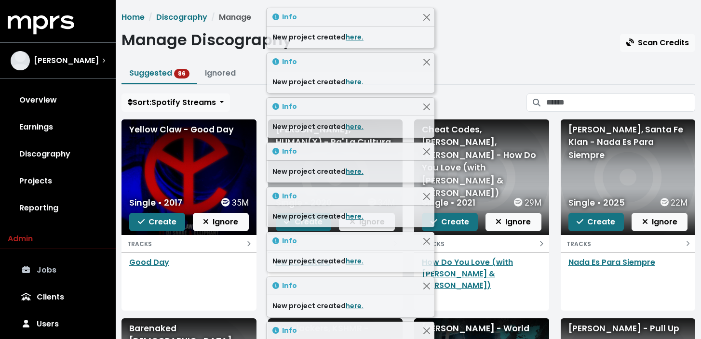
click at [154, 220] on span "Create" at bounding box center [157, 221] width 39 height 11
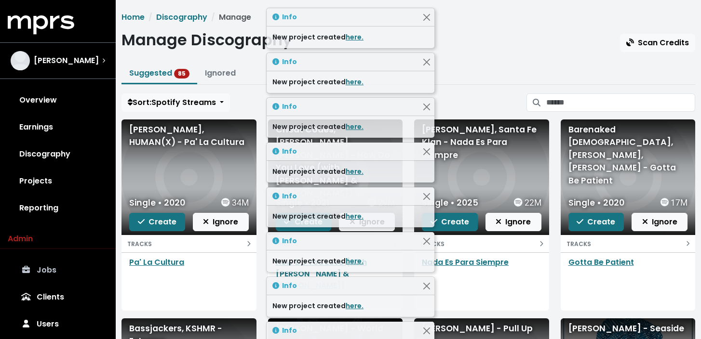
click at [154, 220] on span "Create" at bounding box center [157, 221] width 39 height 11
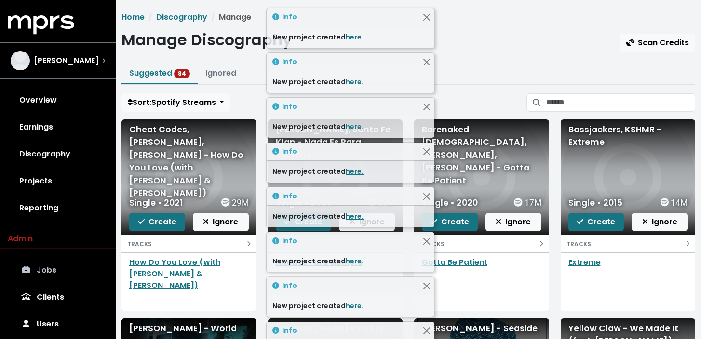
click at [154, 220] on span "Create" at bounding box center [157, 221] width 39 height 11
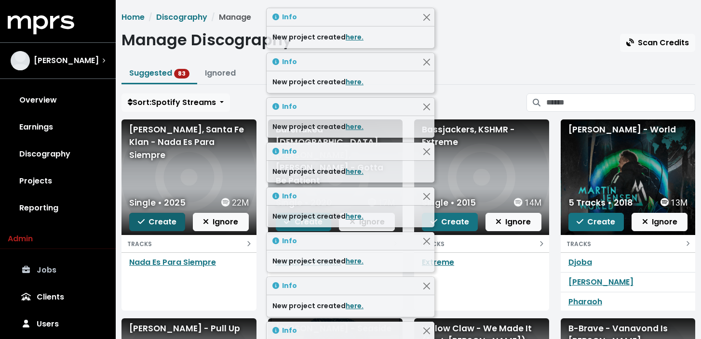
click at [154, 223] on span "Create" at bounding box center [157, 221] width 39 height 11
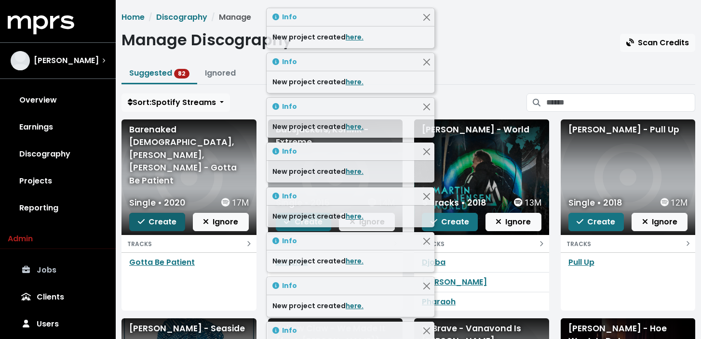
click at [154, 224] on span "Create" at bounding box center [157, 221] width 39 height 11
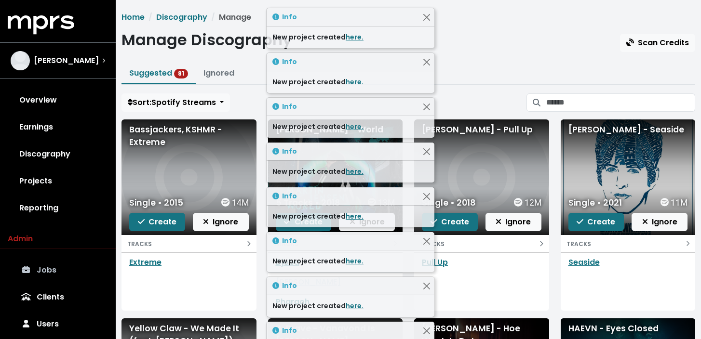
click at [154, 224] on span "Create" at bounding box center [157, 221] width 39 height 11
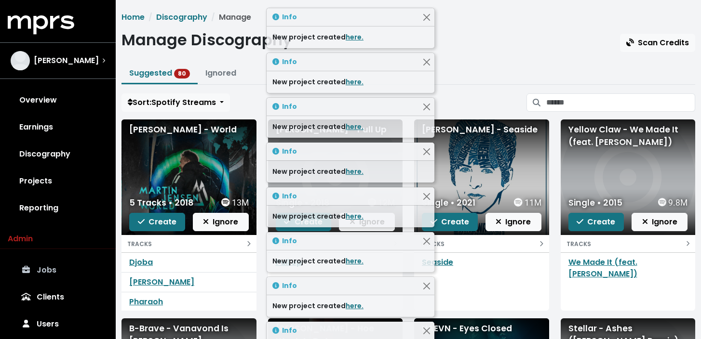
click at [154, 224] on span "Create" at bounding box center [157, 221] width 39 height 11
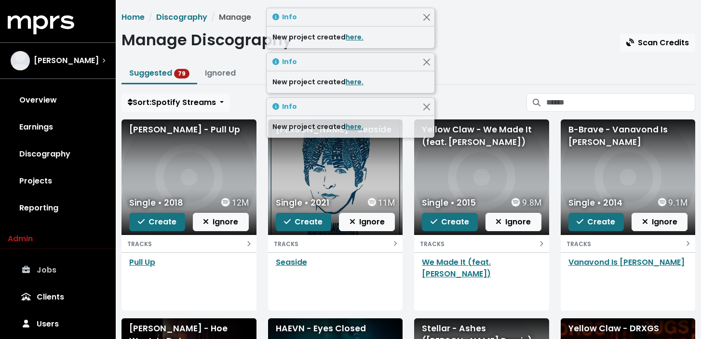
click at [499, 51] on div "Manage Discography Scan Credits" at bounding box center [408, 41] width 574 height 21
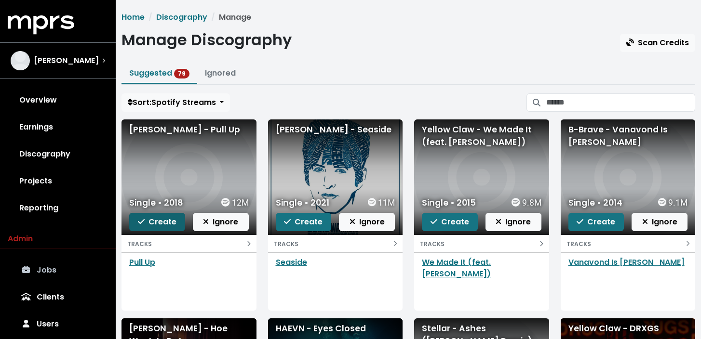
click at [160, 224] on span "Create" at bounding box center [157, 221] width 39 height 11
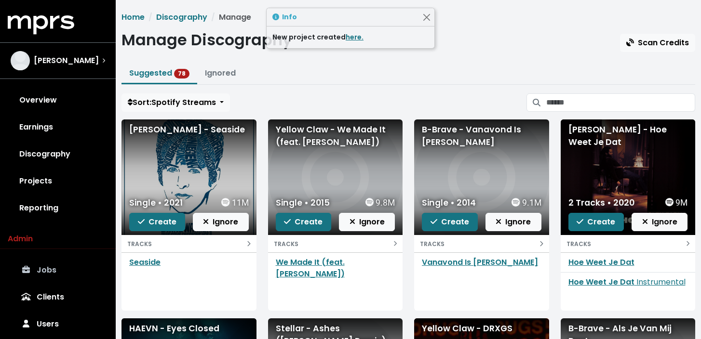
click at [160, 224] on span "Create" at bounding box center [157, 221] width 39 height 11
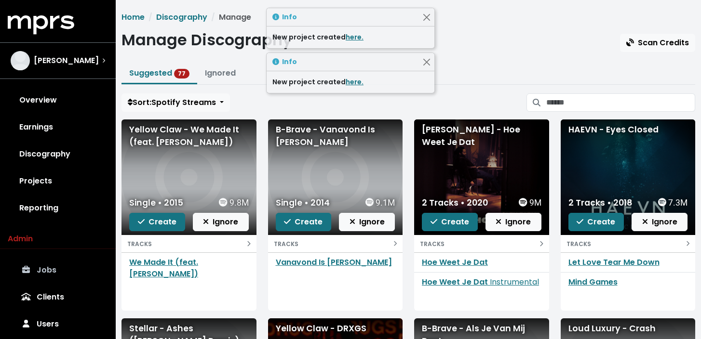
click at [160, 224] on span "Create" at bounding box center [157, 221] width 39 height 11
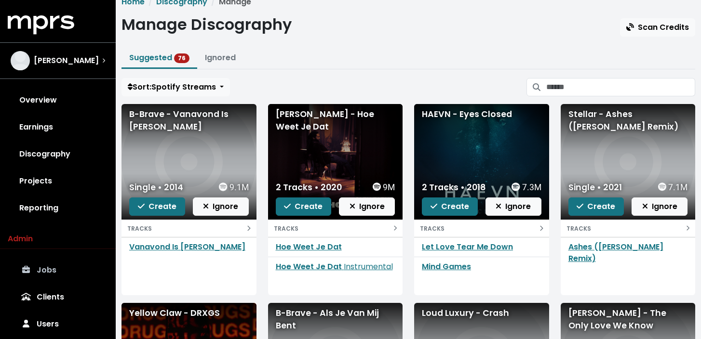
scroll to position [11, 0]
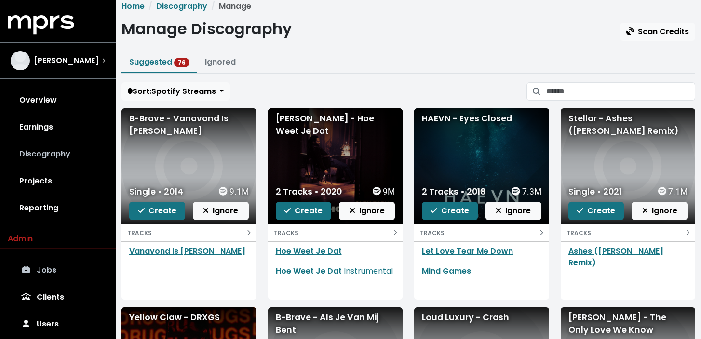
click at [68, 150] on link "Discography" at bounding box center [58, 154] width 100 height 27
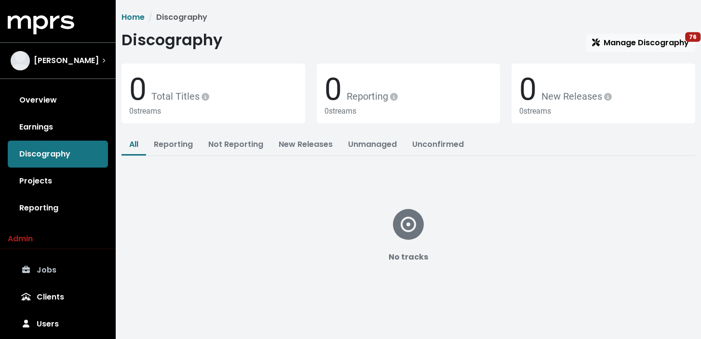
click at [406, 226] on icon at bounding box center [408, 224] width 31 height 31
click at [620, 34] on link "Manage Discography 76" at bounding box center [640, 43] width 109 height 18
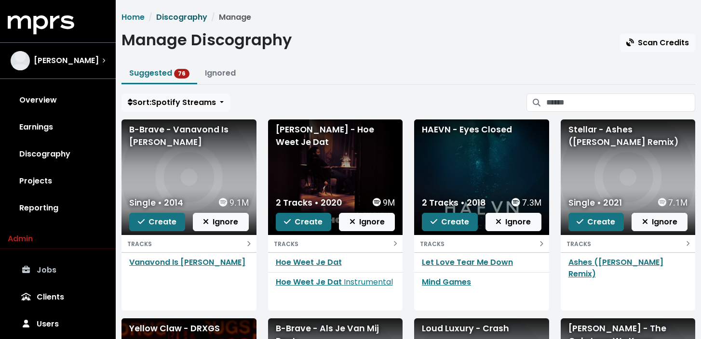
click at [183, 19] on link "Discography" at bounding box center [181, 17] width 51 height 11
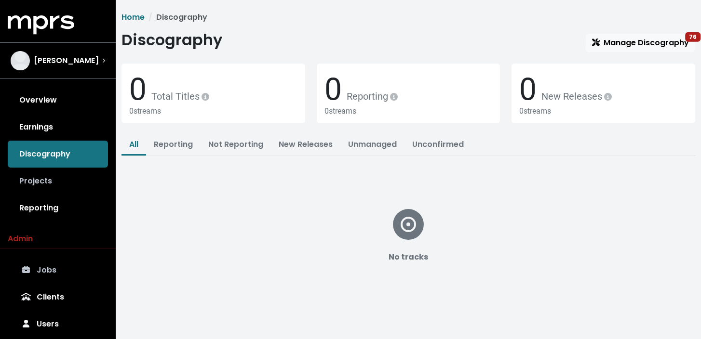
click at [40, 180] on link "Projects" at bounding box center [58, 181] width 100 height 27
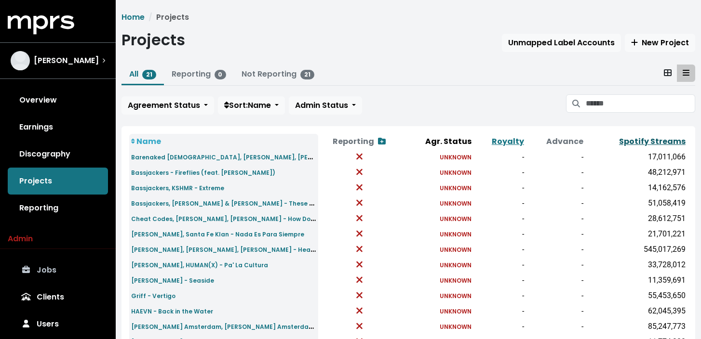
click at [641, 145] on link "Spotify Streams" at bounding box center [652, 141] width 67 height 11
